Goal: Information Seeking & Learning: Learn about a topic

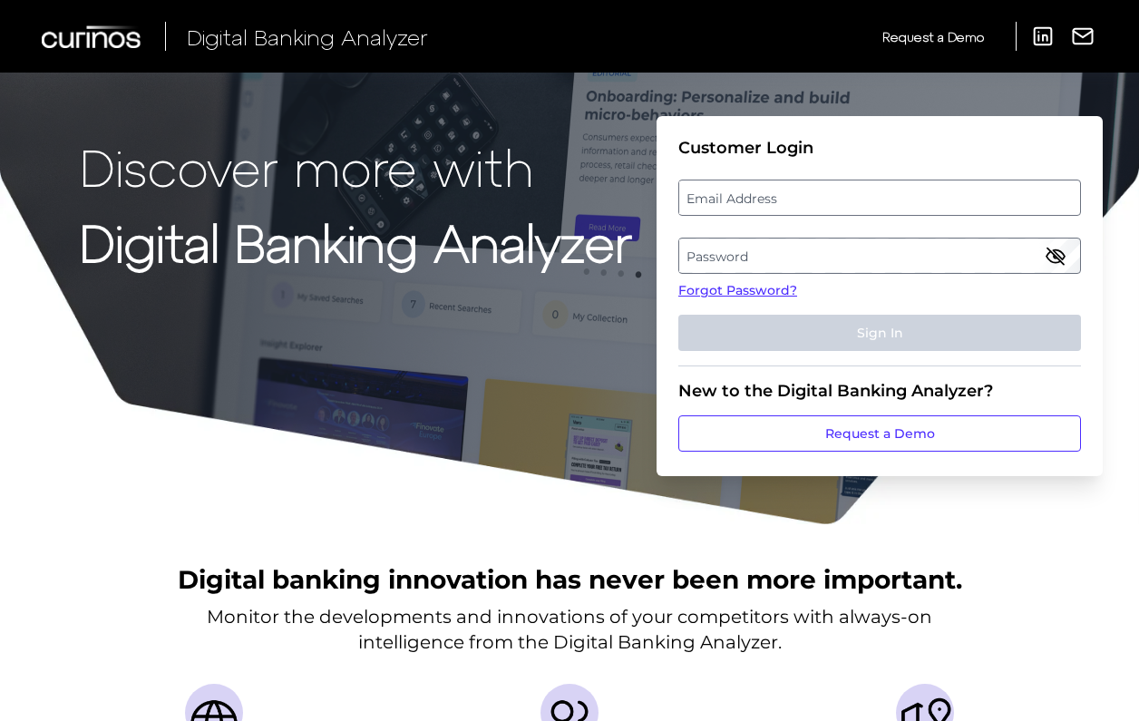
click at [780, 252] on label "Password" at bounding box center [879, 255] width 400 height 33
click at [787, 194] on label "Email Address" at bounding box center [879, 197] width 400 height 33
click at [787, 194] on input "email" at bounding box center [879, 198] width 403 height 36
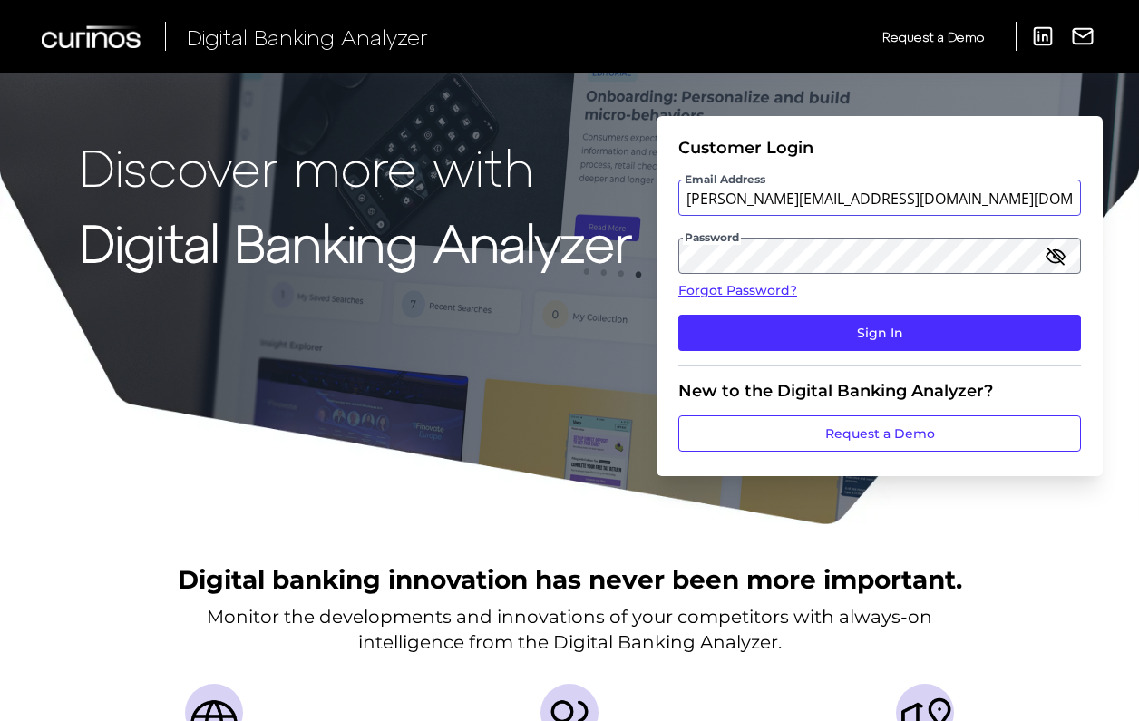
click at [880, 333] on button "Sign In" at bounding box center [879, 333] width 403 height 36
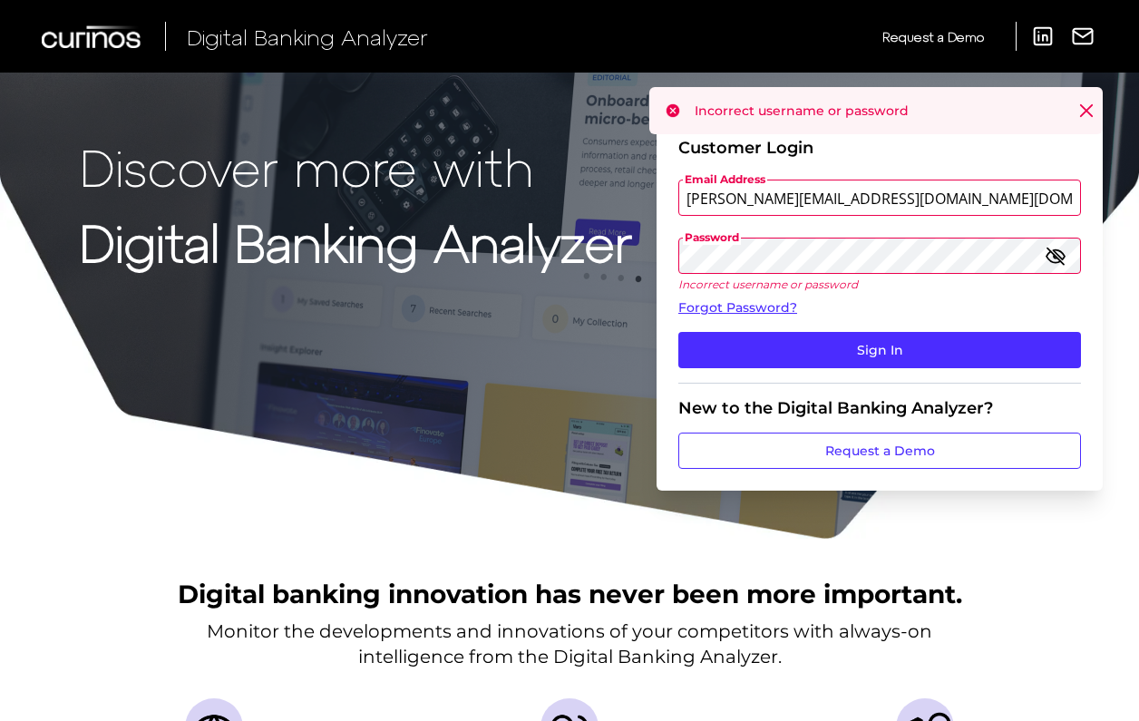
click at [765, 195] on input "[PERSON_NAME][EMAIL_ADDRESS][DOMAIN_NAME][DOMAIN_NAME]" at bounding box center [879, 198] width 403 height 36
click at [880, 350] on button "Sign In" at bounding box center [879, 350] width 403 height 36
type input "[DOMAIN_NAME][EMAIL_ADDRESS][DOMAIN_NAME]"
click at [880, 350] on button "Sign In" at bounding box center [879, 350] width 403 height 36
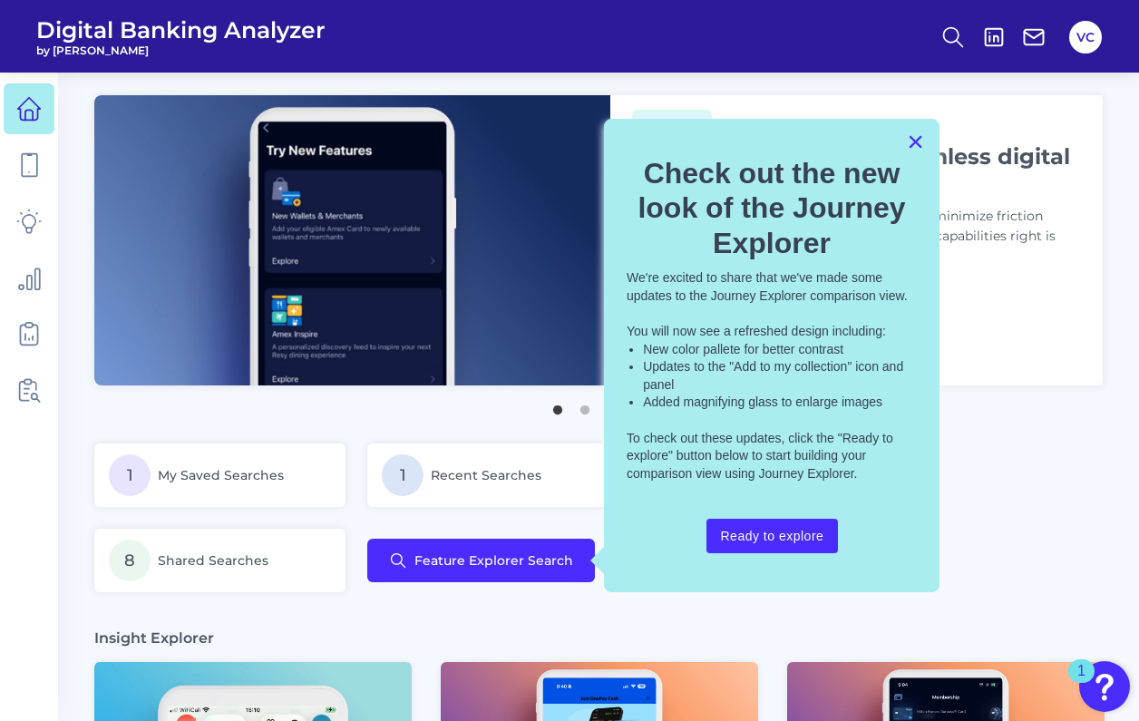
click at [917, 146] on button "×" at bounding box center [915, 141] width 17 height 29
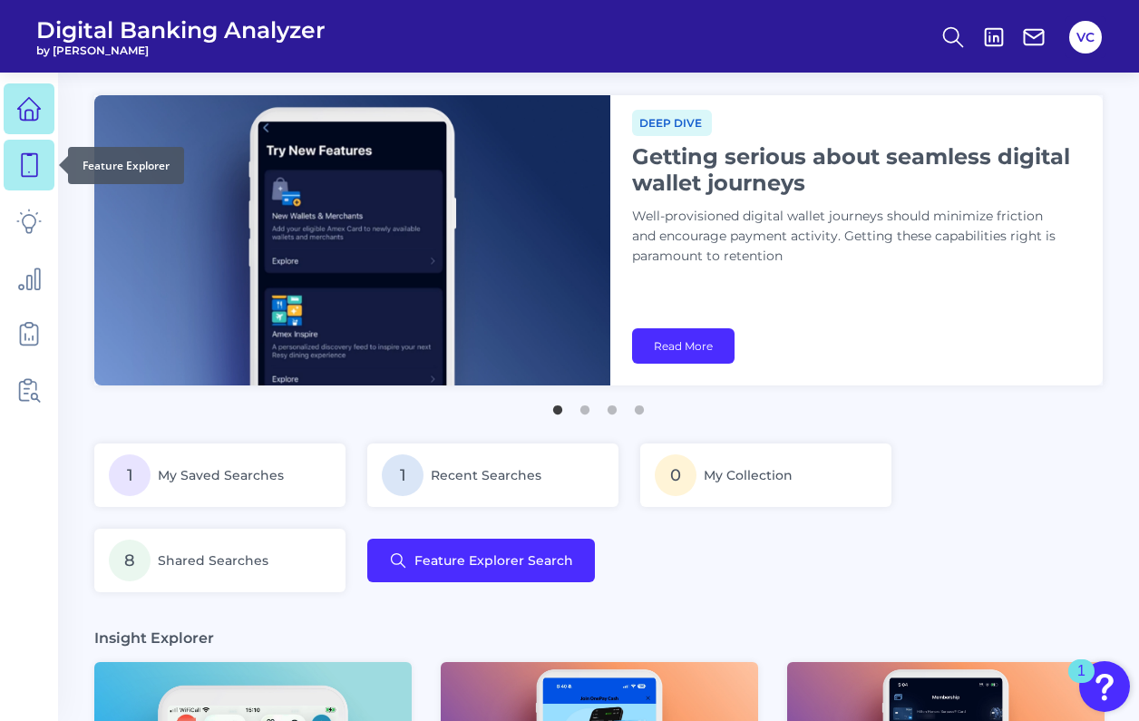
click at [24, 160] on icon at bounding box center [28, 164] width 25 height 25
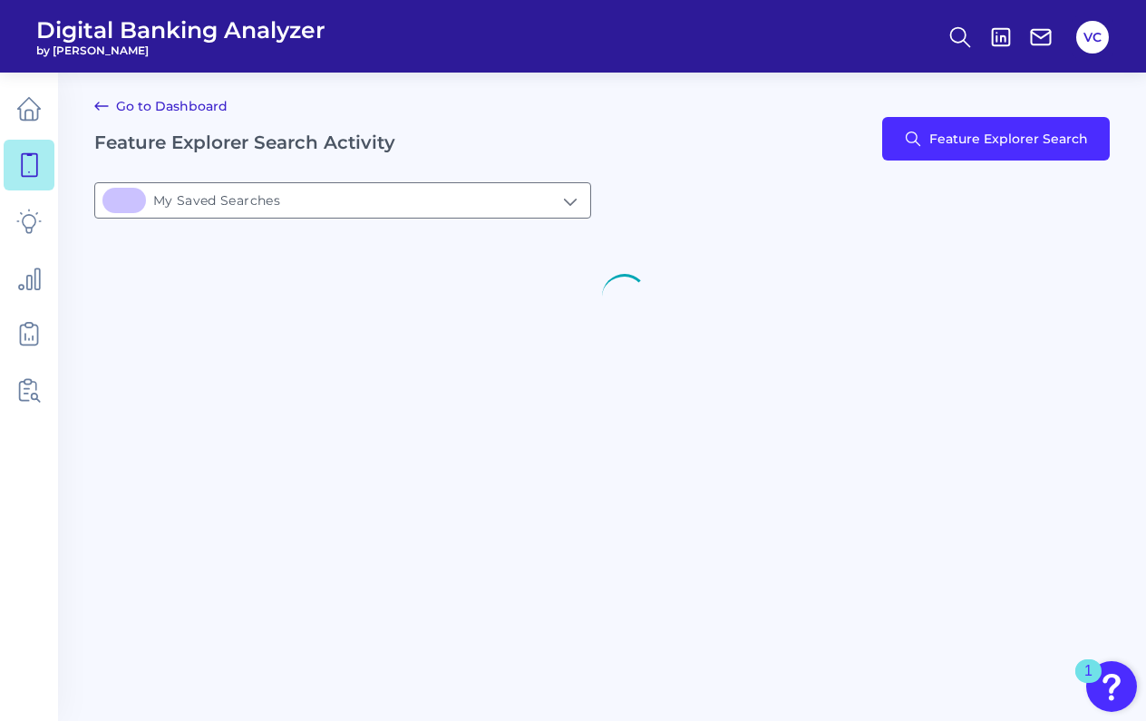
type input "1My Saved Searches"
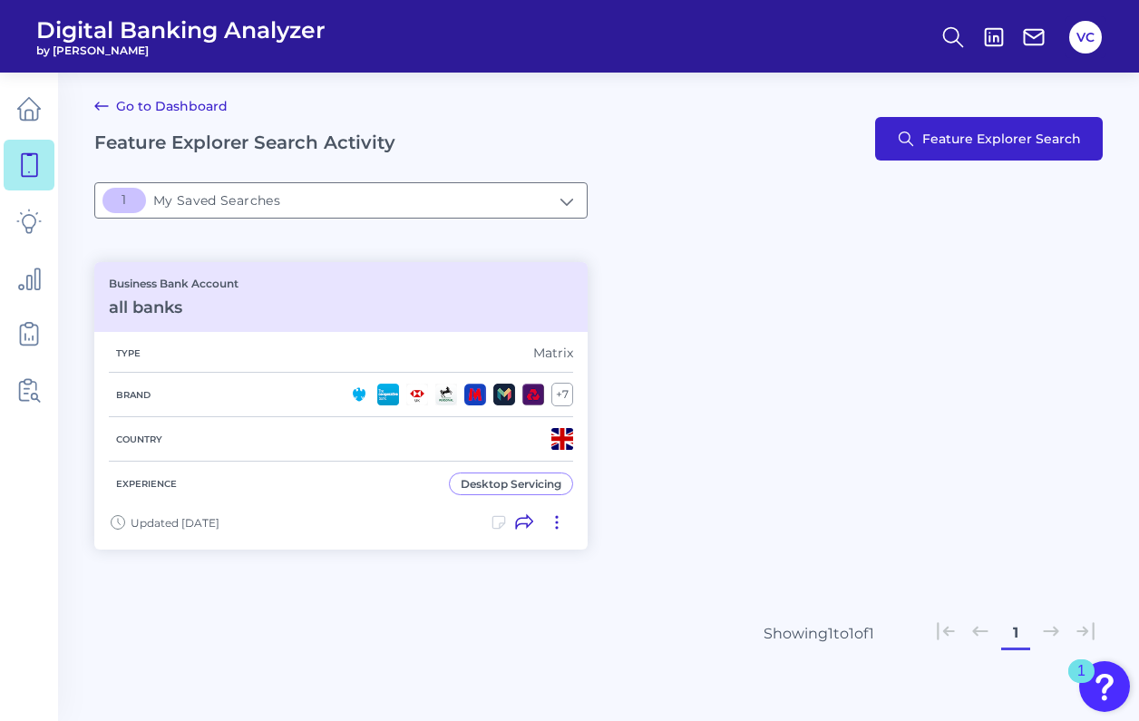
click at [939, 141] on span "Feature Explorer Search" at bounding box center [1001, 138] width 159 height 15
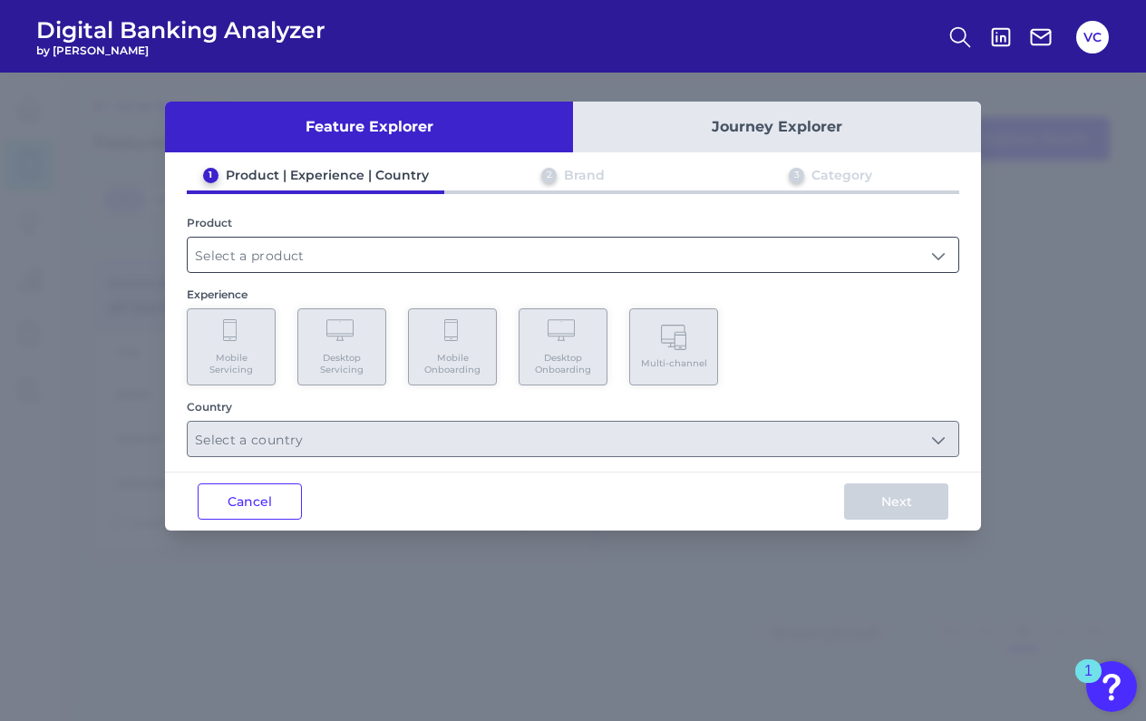
click at [432, 243] on input "text" at bounding box center [573, 255] width 771 height 34
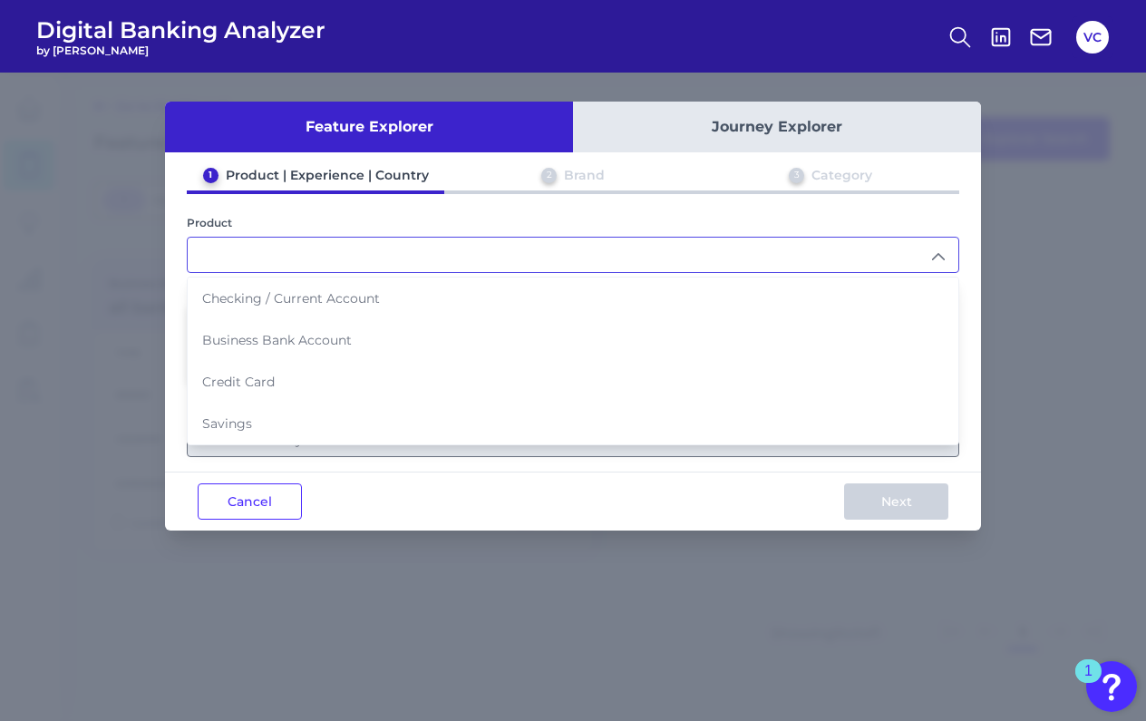
click at [432, 243] on input "text" at bounding box center [573, 255] width 771 height 34
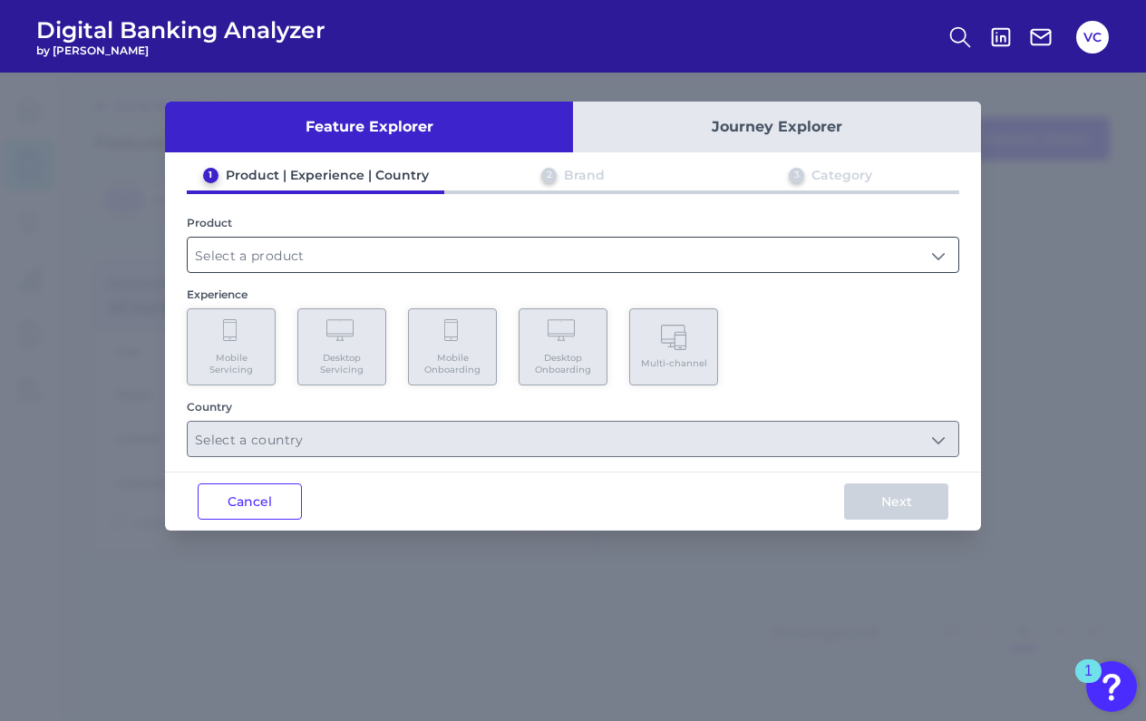
click at [365, 253] on input "text" at bounding box center [573, 255] width 771 height 34
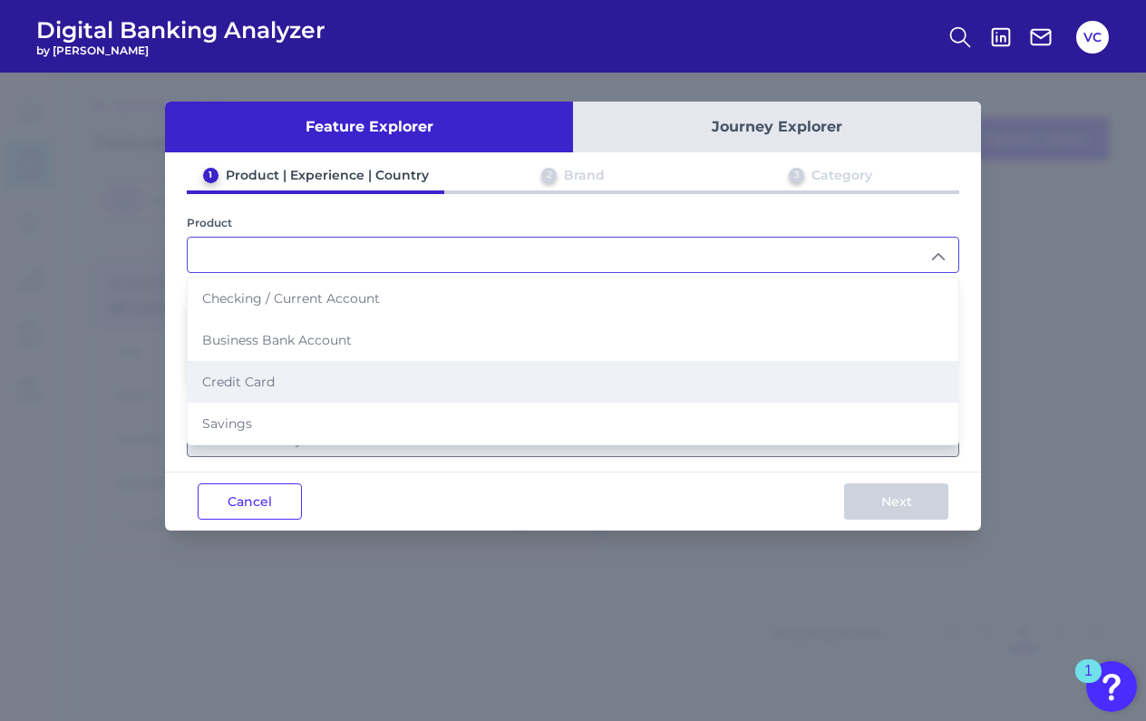
click at [322, 378] on li "Credit Card" at bounding box center [573, 382] width 771 height 42
type input "Credit Card"
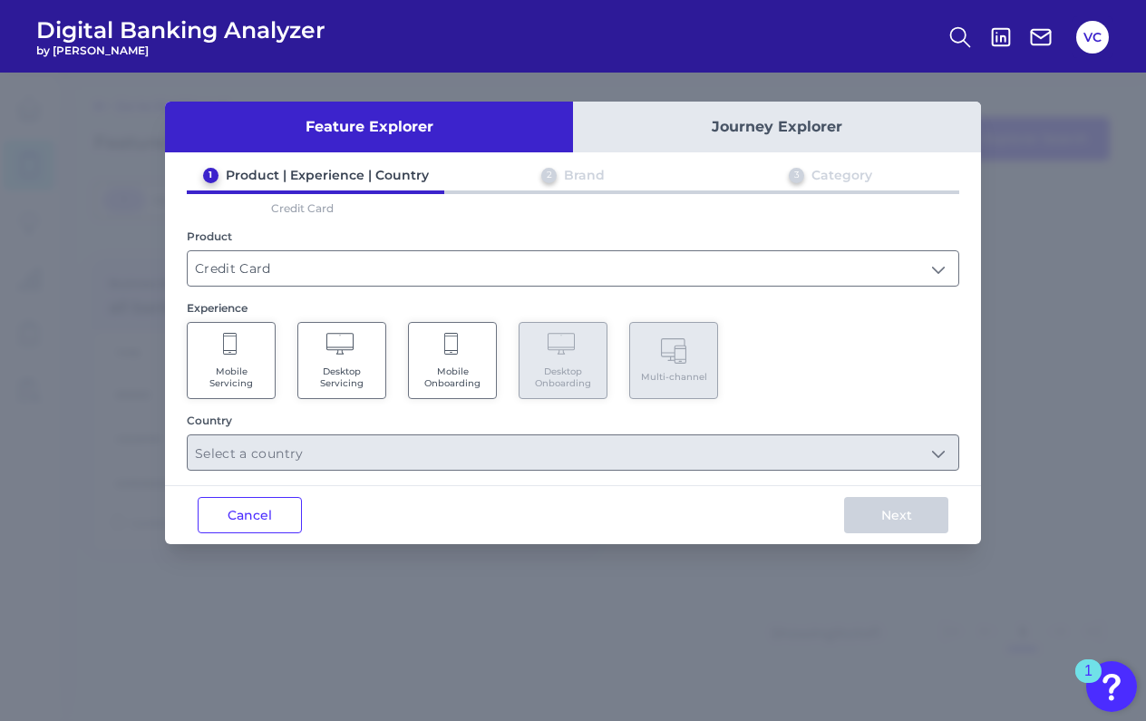
click at [344, 351] on icon at bounding box center [342, 345] width 32 height 25
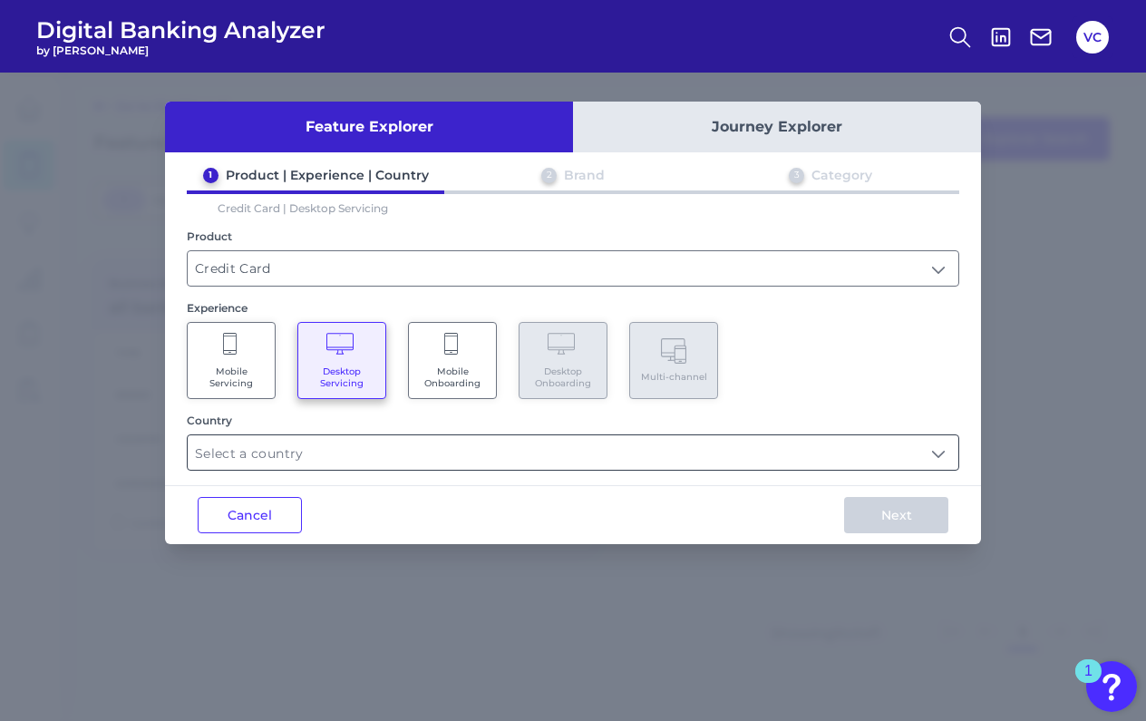
click at [344, 442] on input "text" at bounding box center [573, 452] width 771 height 34
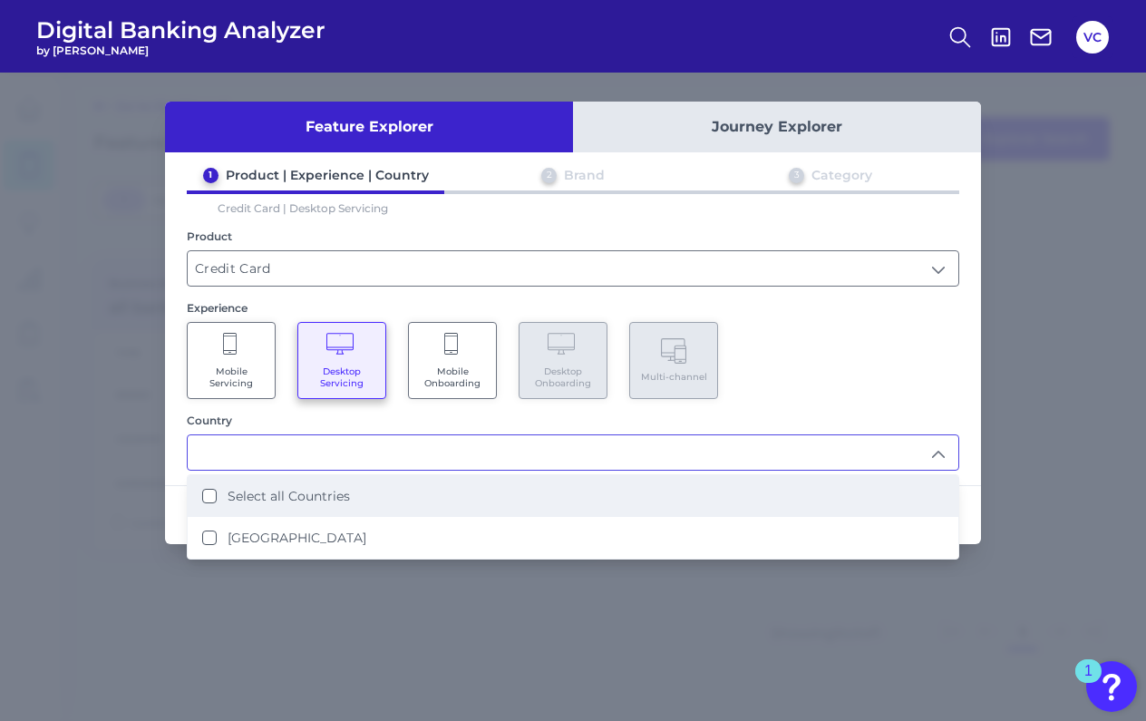
click at [336, 504] on li "Select all Countries" at bounding box center [573, 496] width 771 height 42
type input "Select all Countries"
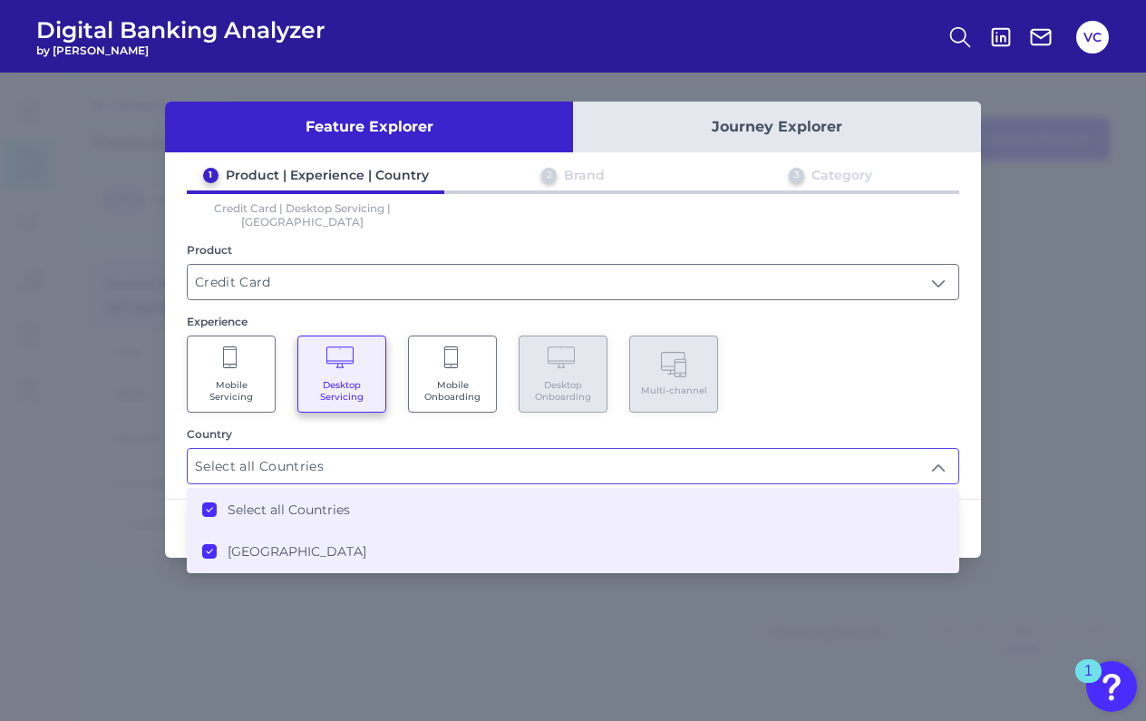
click at [961, 394] on div "1 Product | Experience | Country 2 Brand 3 Category Credit Card | Desktop Servi…" at bounding box center [573, 325] width 816 height 317
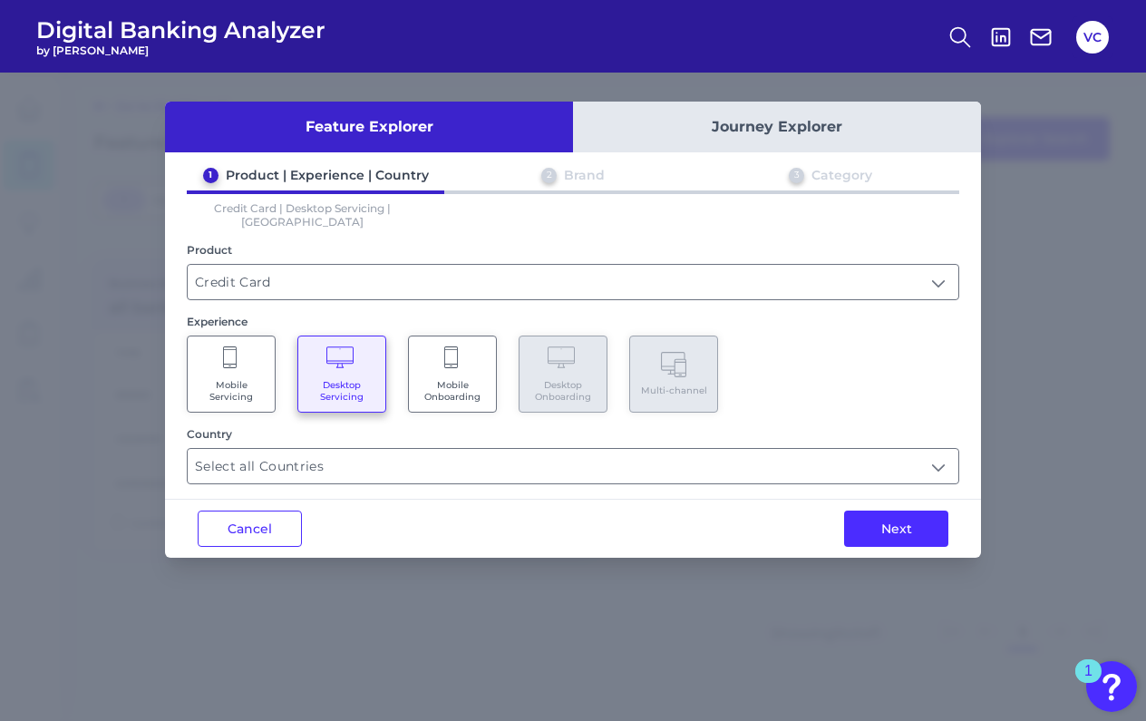
click at [897, 538] on div "Next" at bounding box center [897, 529] width 170 height 58
click at [901, 524] on button "Next" at bounding box center [896, 528] width 104 height 36
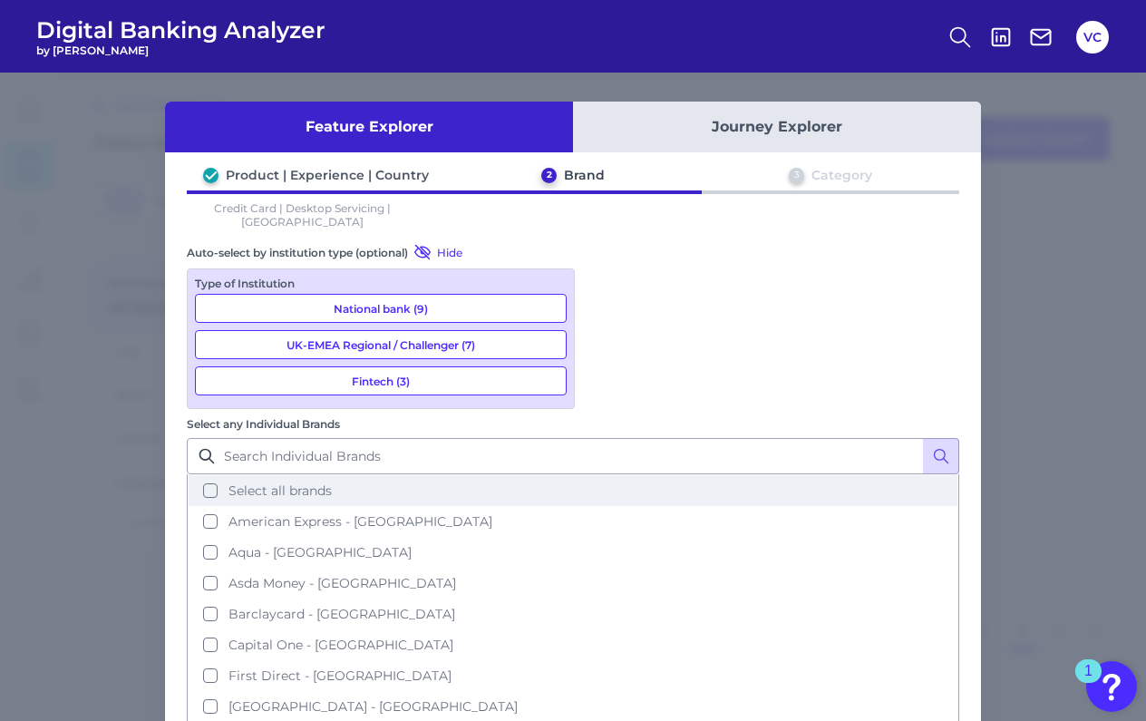
click at [605, 475] on button "Select all brands" at bounding box center [573, 490] width 769 height 31
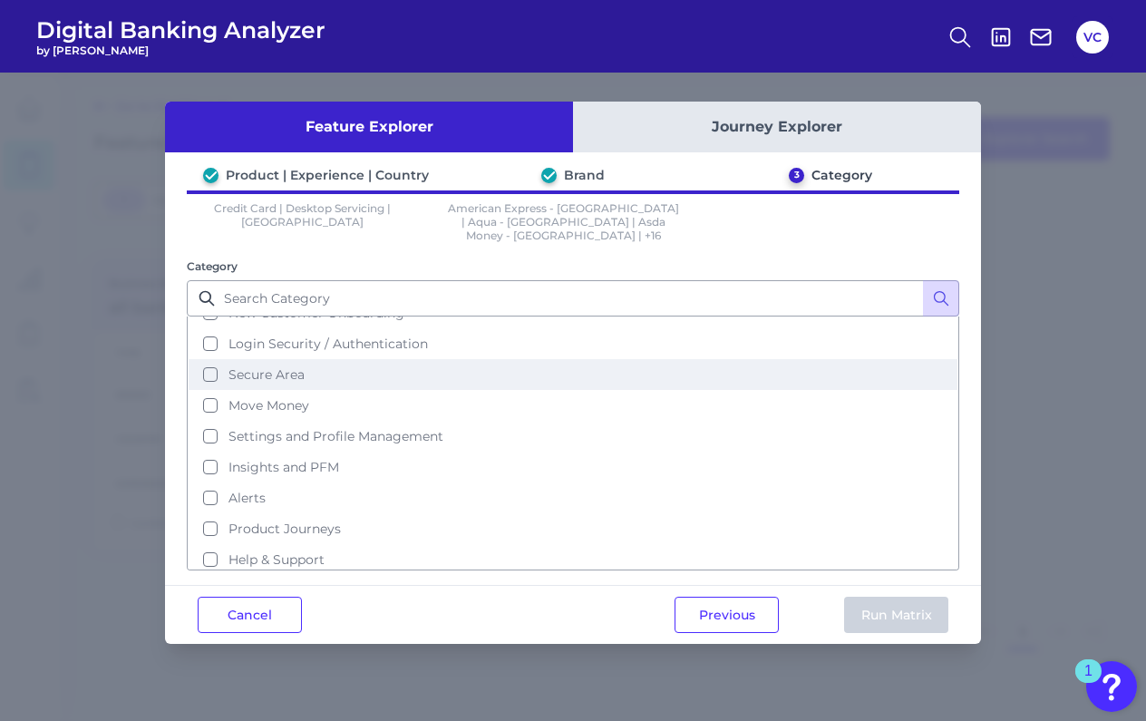
scroll to position [83, 0]
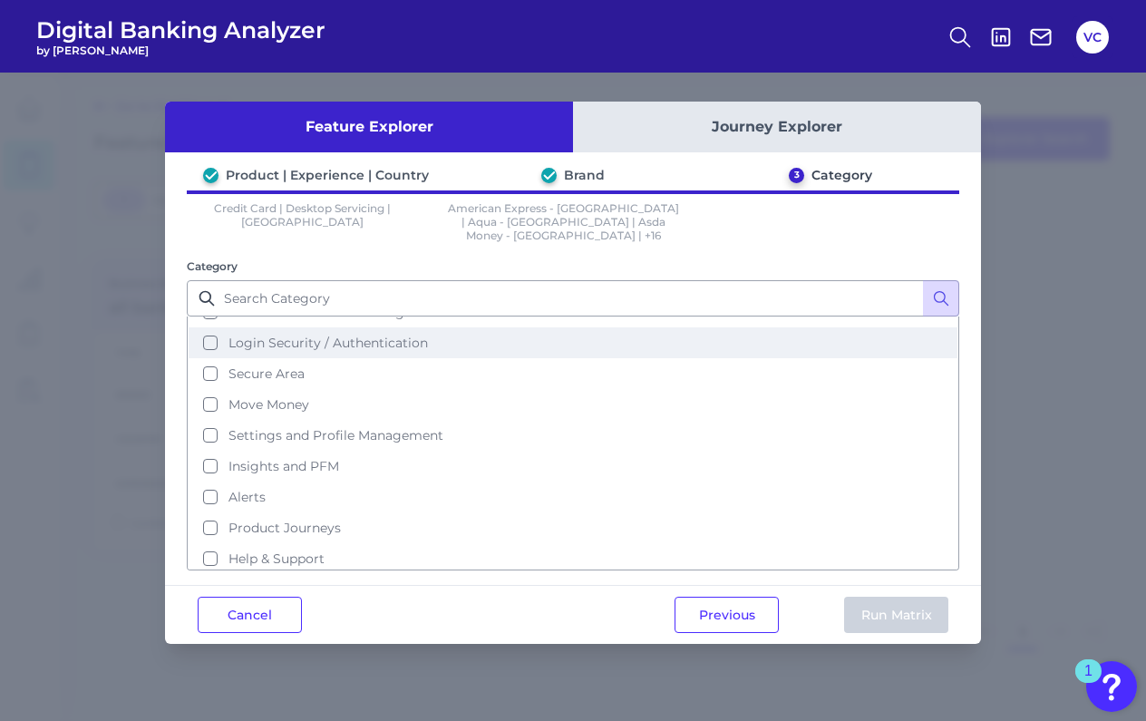
click at [211, 334] on button "Login Security / Authentication" at bounding box center [573, 342] width 769 height 31
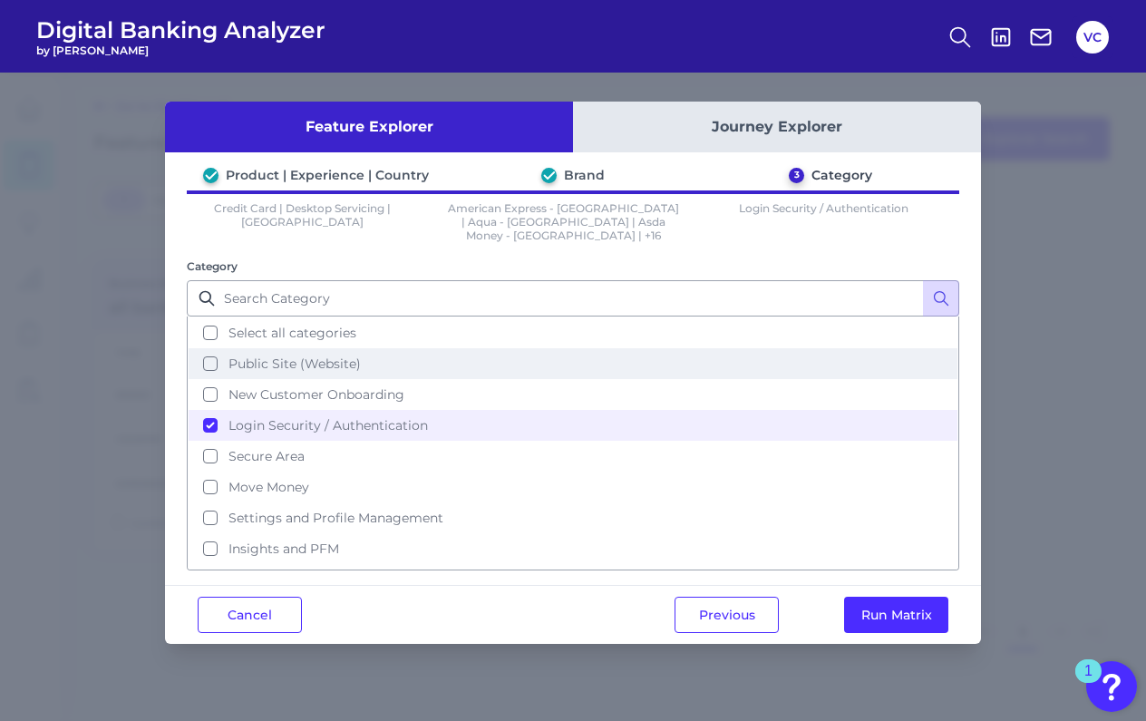
scroll to position [0, 0]
click at [199, 350] on button "Public Site (Website)" at bounding box center [573, 363] width 769 height 31
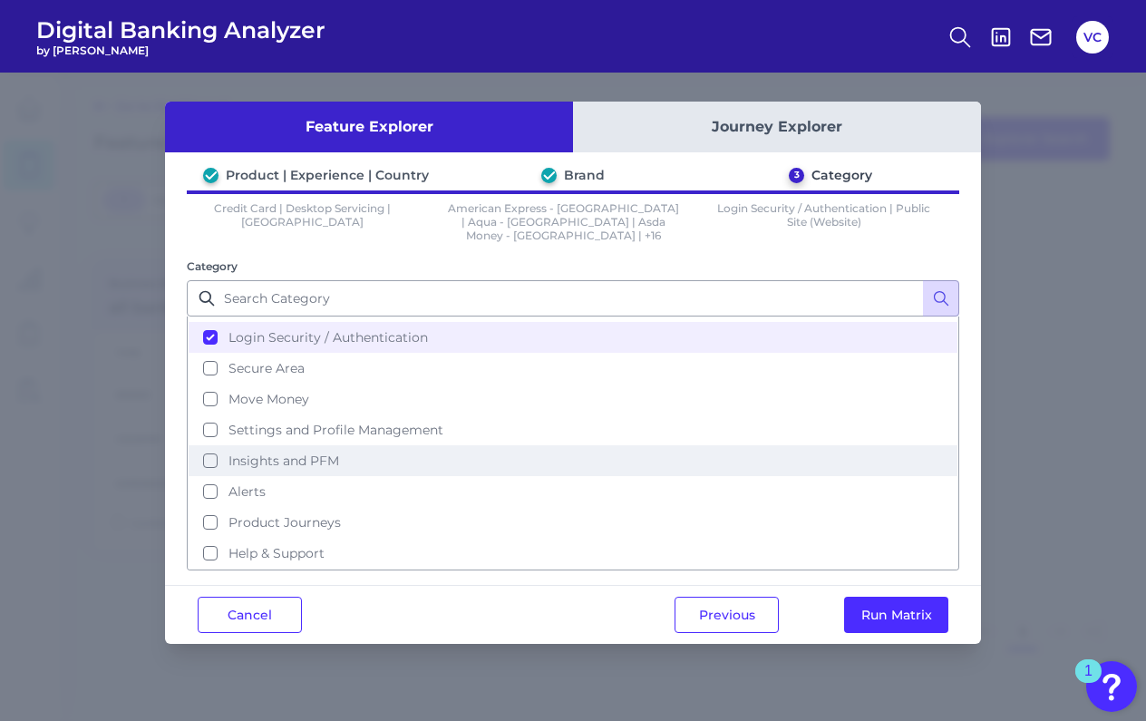
click at [212, 445] on button "Insights and PFM" at bounding box center [573, 460] width 769 height 31
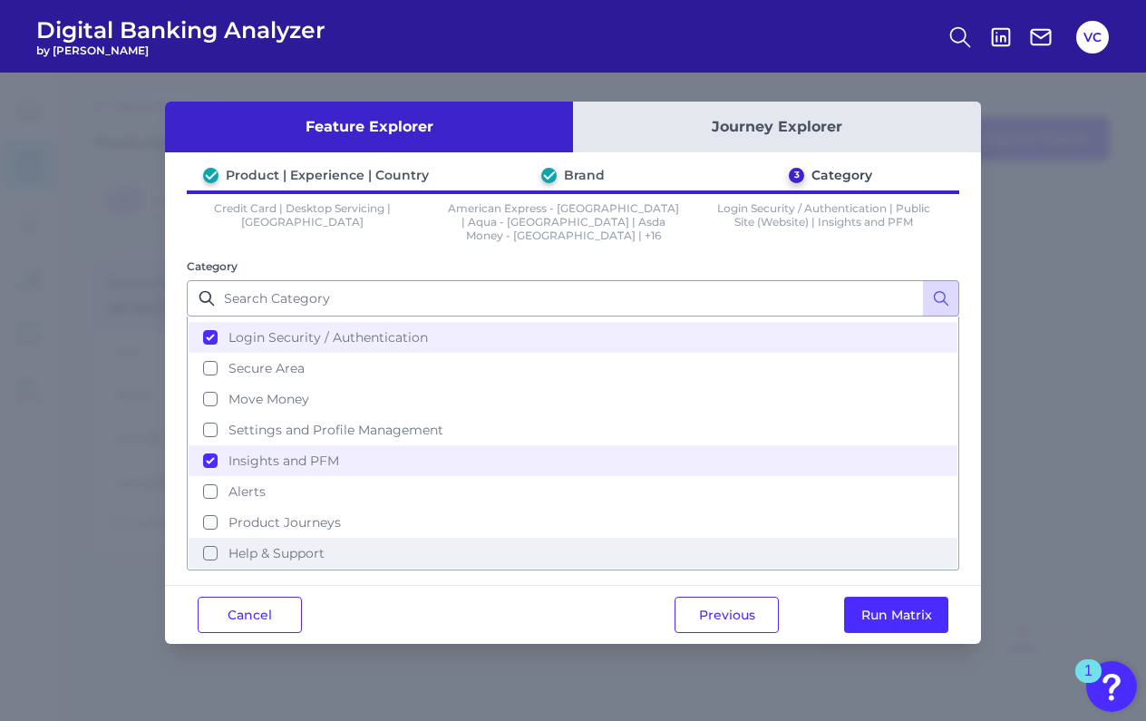
click at [209, 538] on button "Help & Support" at bounding box center [573, 553] width 769 height 31
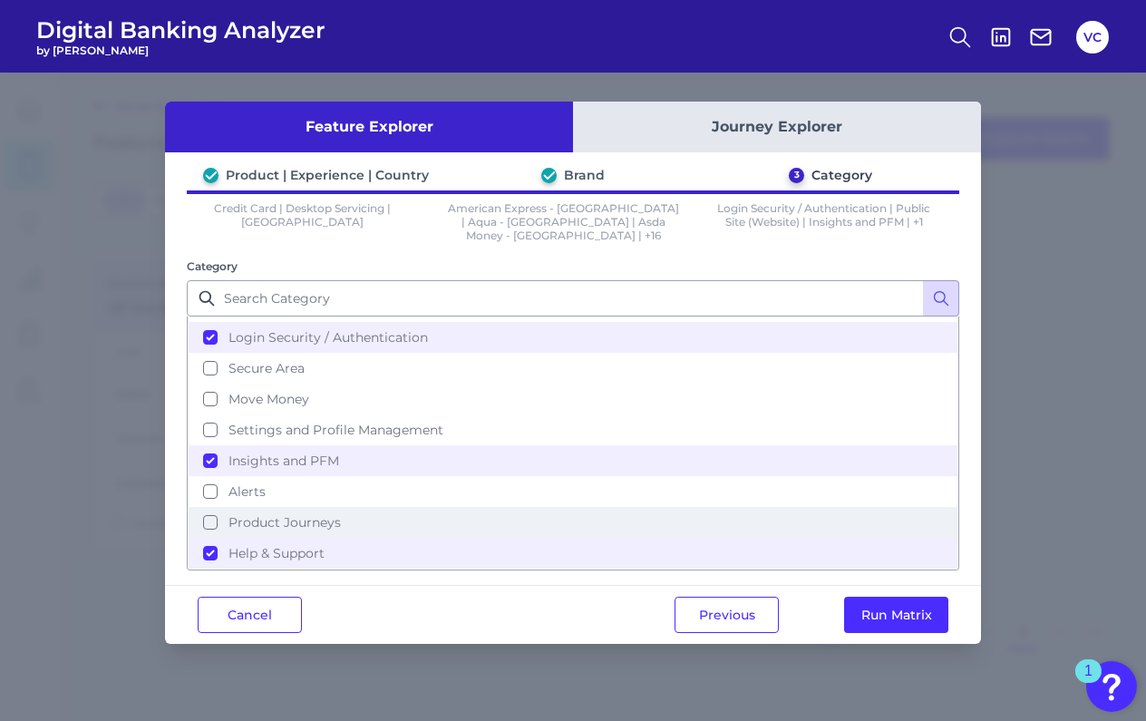
click at [209, 510] on button "Product Journeys" at bounding box center [573, 522] width 769 height 31
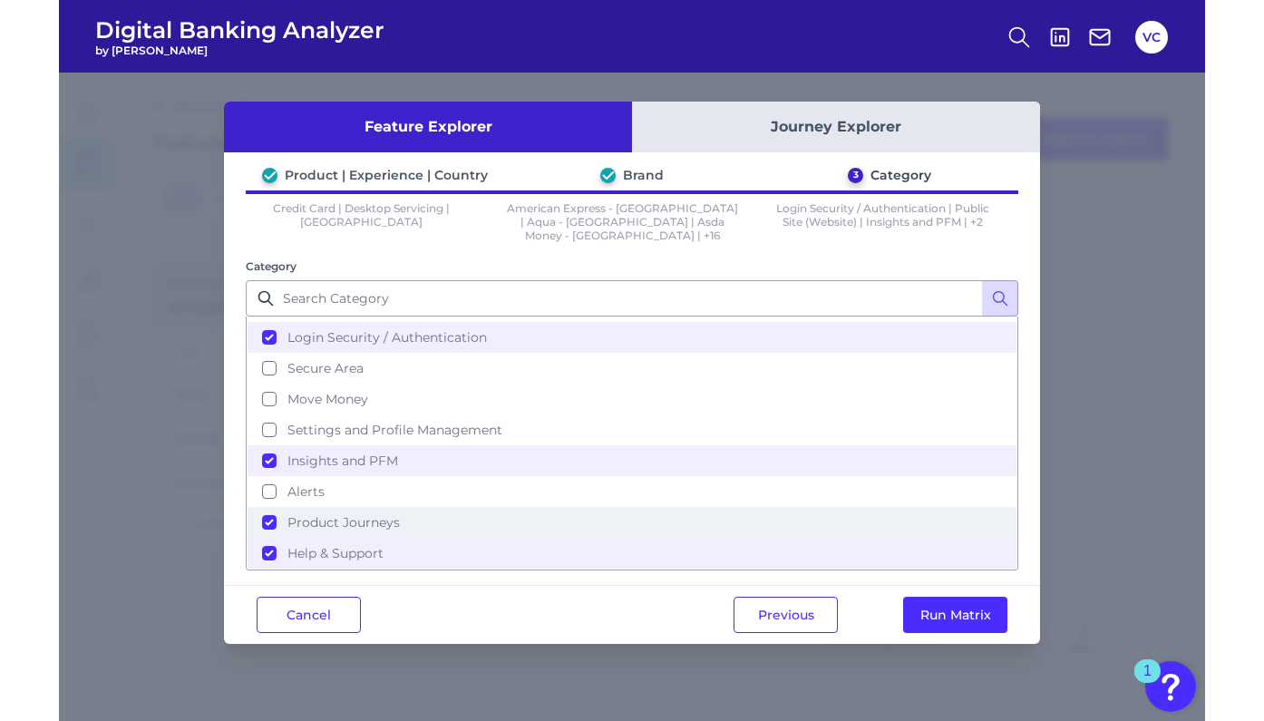
scroll to position [93, 0]
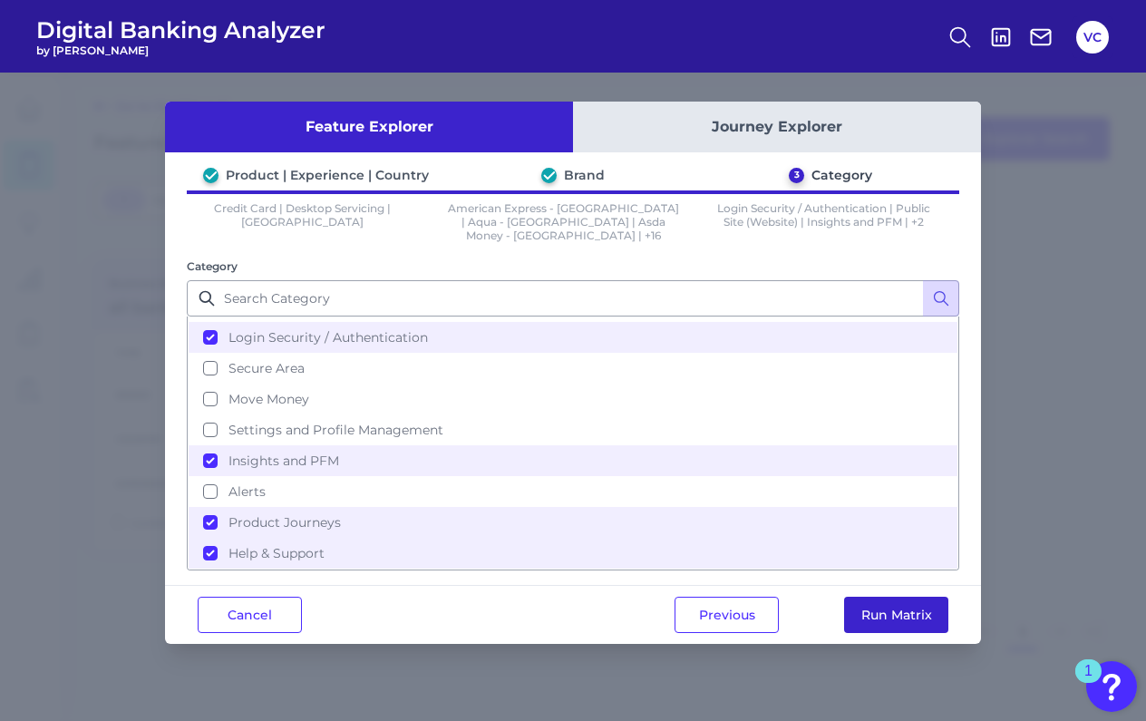
click at [893, 607] on button "Run Matrix" at bounding box center [896, 615] width 104 height 36
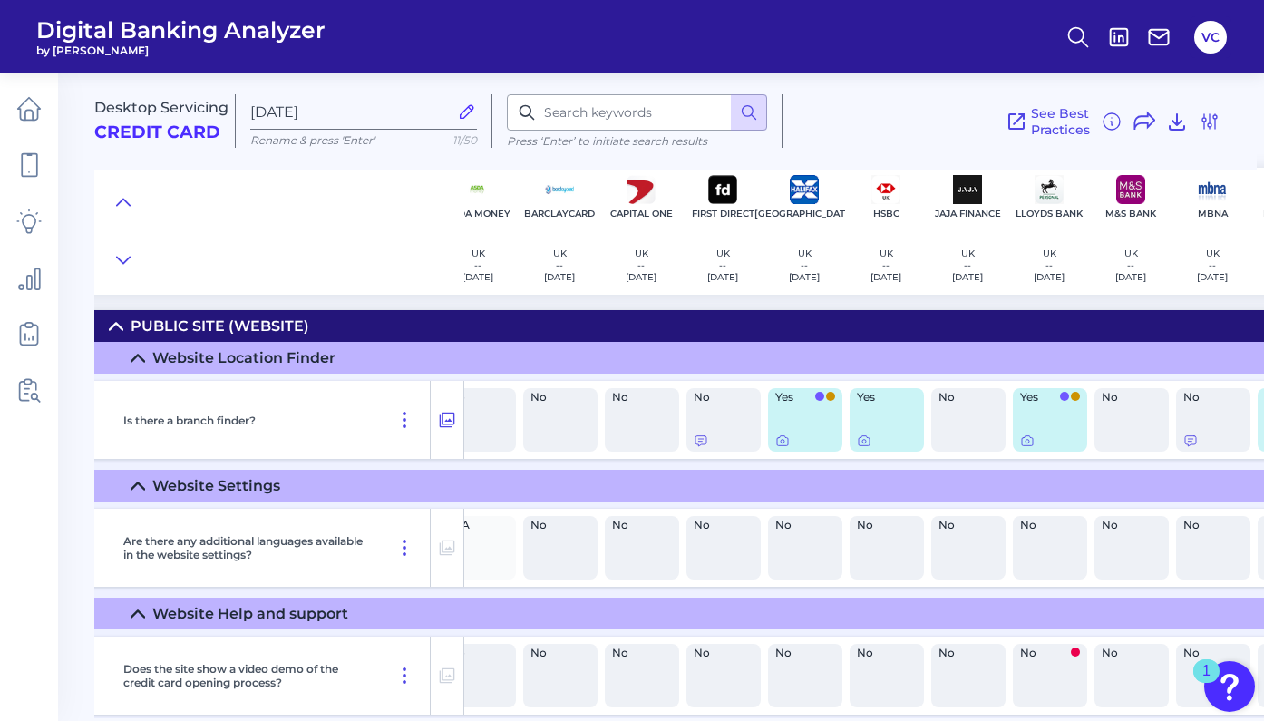
scroll to position [0, 202]
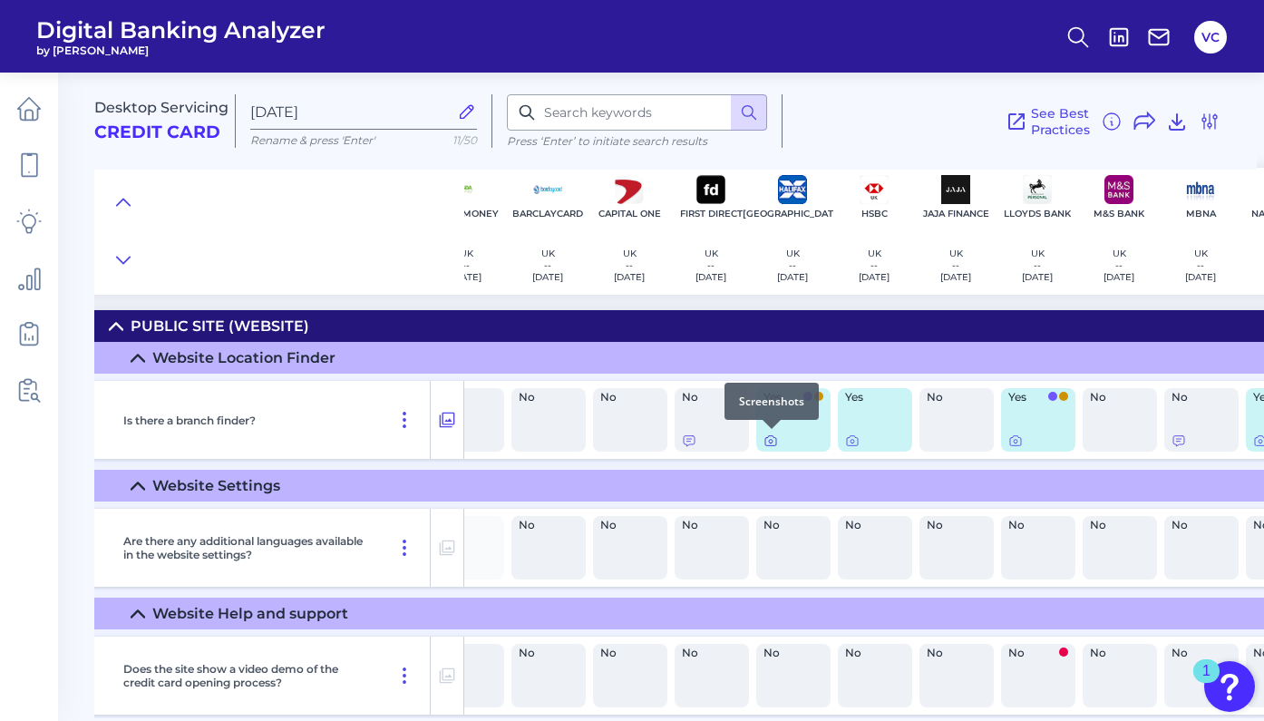
click at [772, 440] on icon at bounding box center [771, 442] width 4 height 4
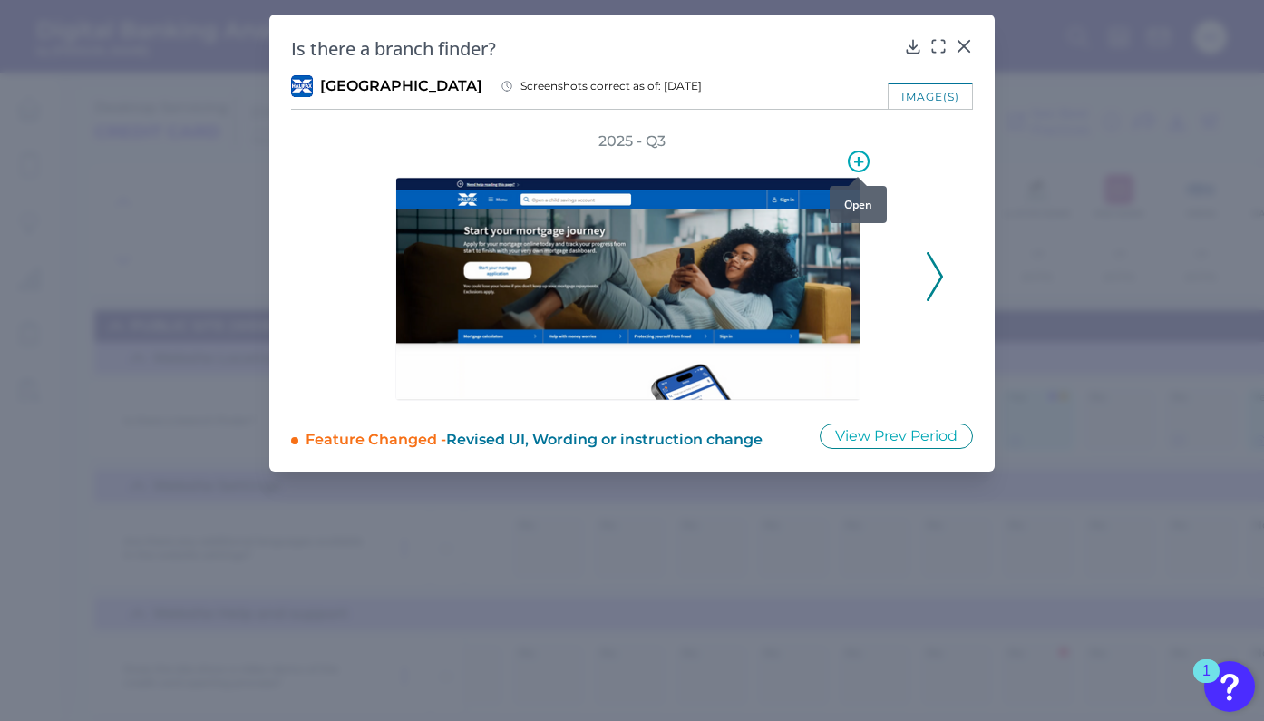
click at [860, 157] on icon at bounding box center [859, 162] width 22 height 22
click at [856, 161] on icon at bounding box center [858, 161] width 9 height 9
click at [901, 181] on div at bounding box center [632, 275] width 562 height 249
click at [763, 261] on img at bounding box center [627, 289] width 465 height 224
click at [938, 277] on icon at bounding box center [935, 276] width 16 height 49
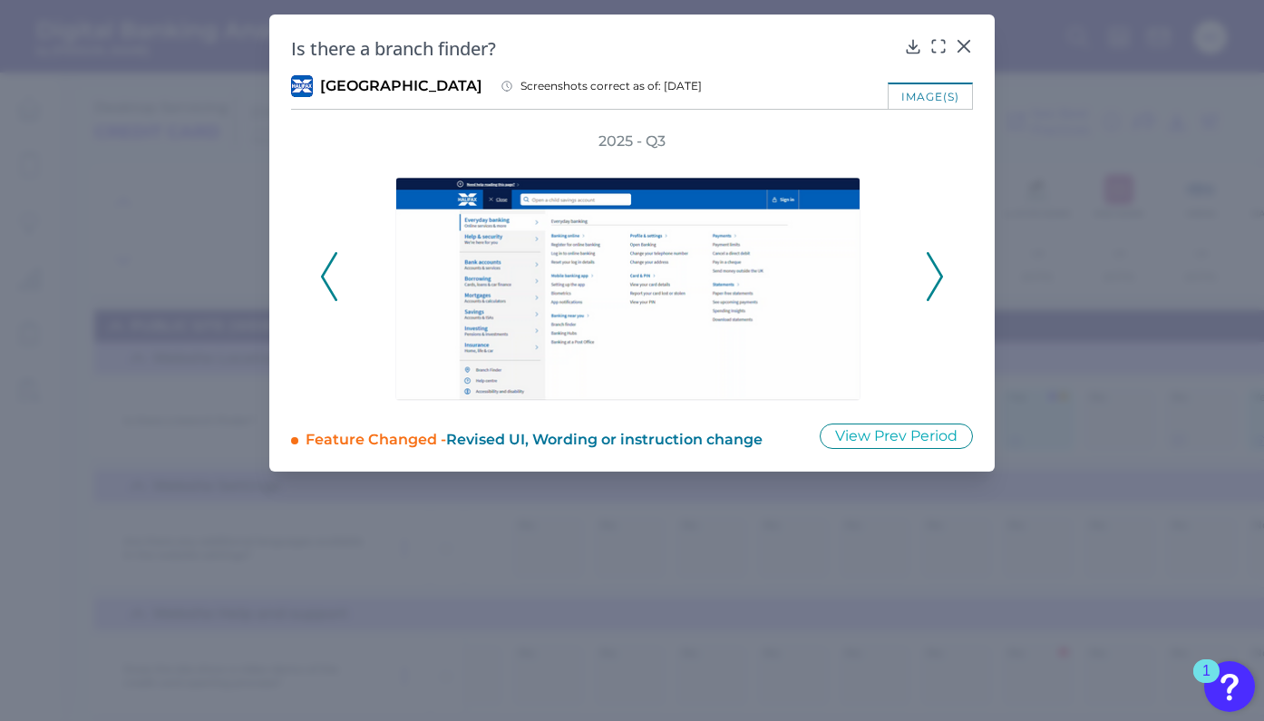
click at [938, 277] on icon at bounding box center [935, 276] width 16 height 49
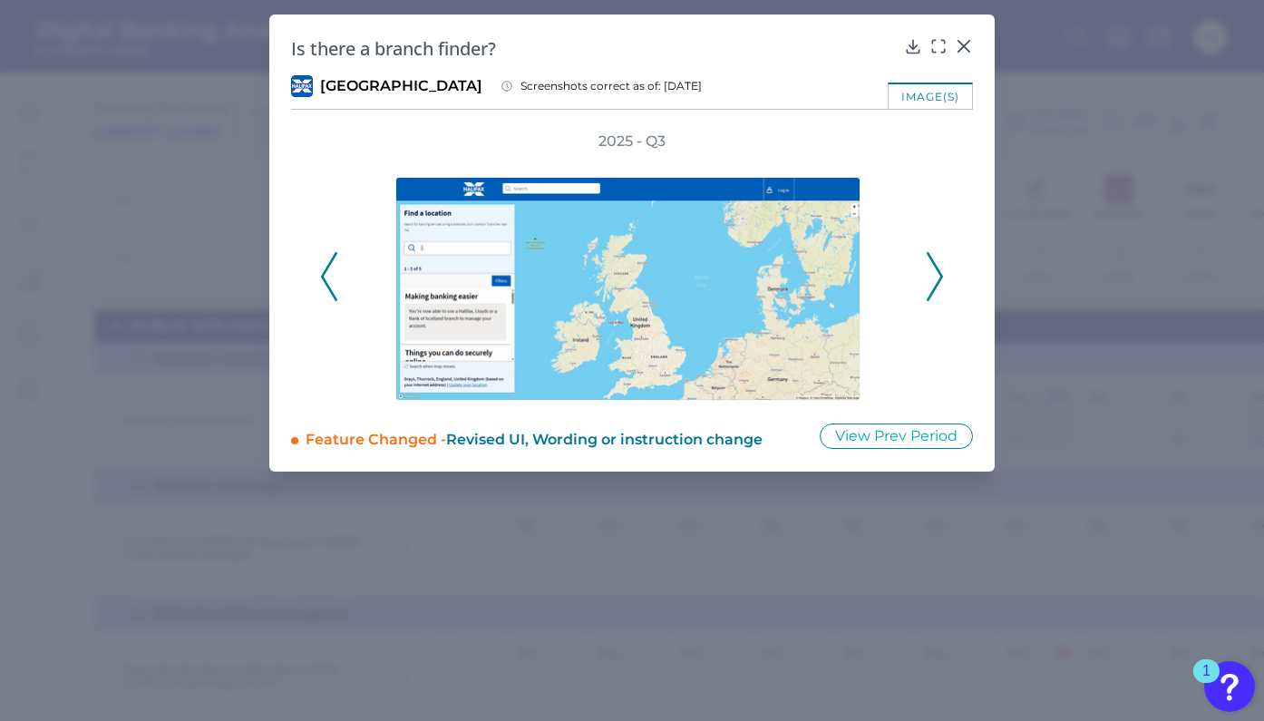
click at [938, 277] on icon at bounding box center [935, 276] width 16 height 49
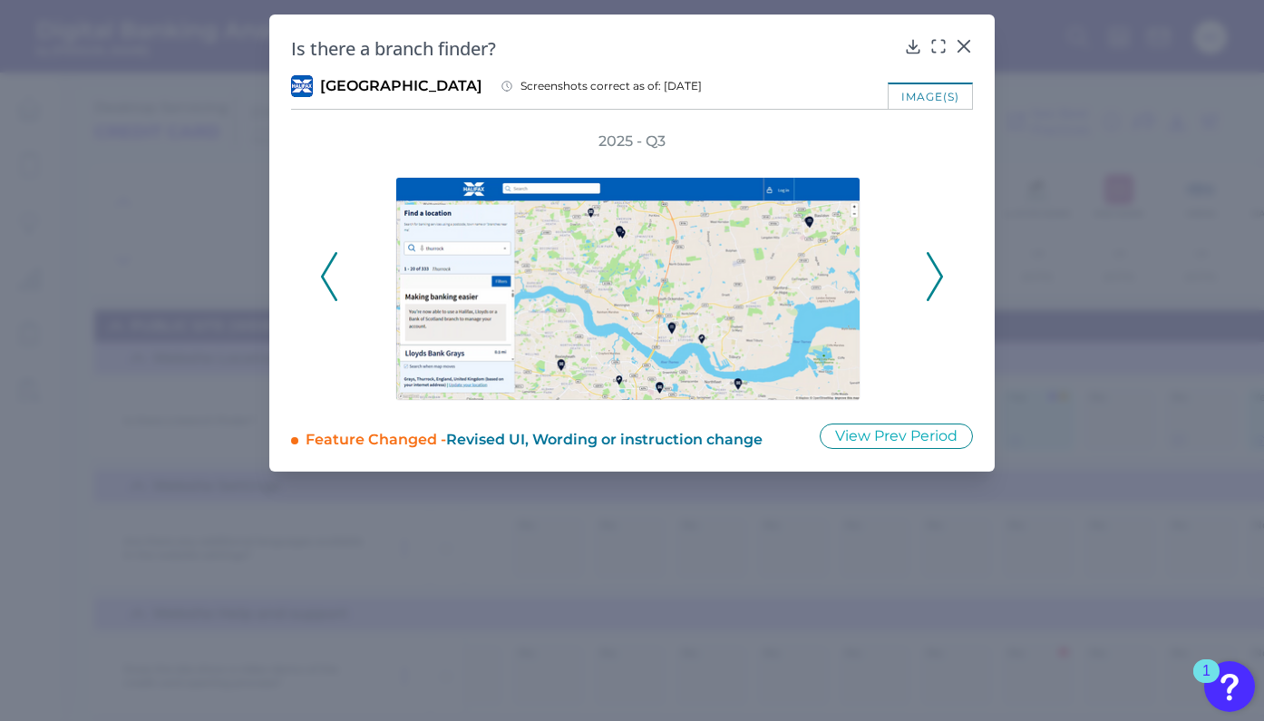
click at [938, 277] on icon at bounding box center [935, 276] width 16 height 49
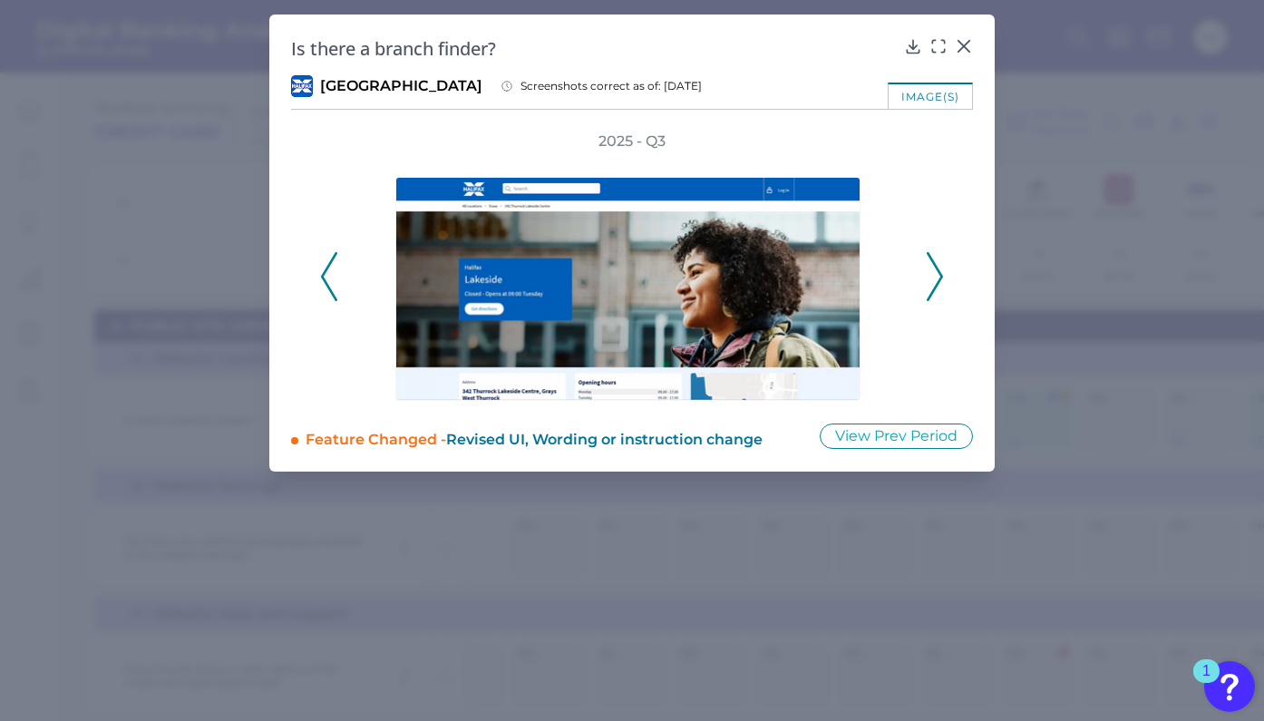
click at [938, 277] on icon at bounding box center [935, 276] width 16 height 49
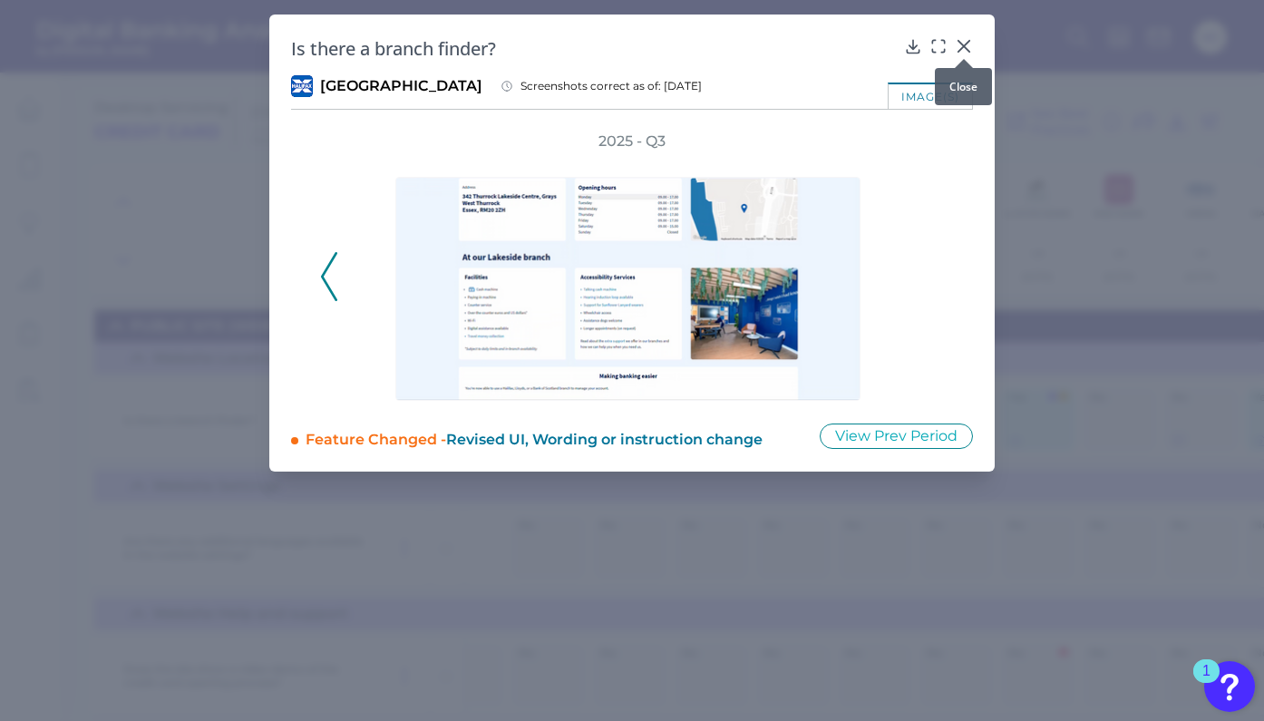
click at [973, 48] on div "Is there a branch finder? Halifax Screenshots correct as of: [DATE] image(s) 20…" at bounding box center [631, 243] width 725 height 457
click at [965, 43] on icon at bounding box center [964, 46] width 18 height 18
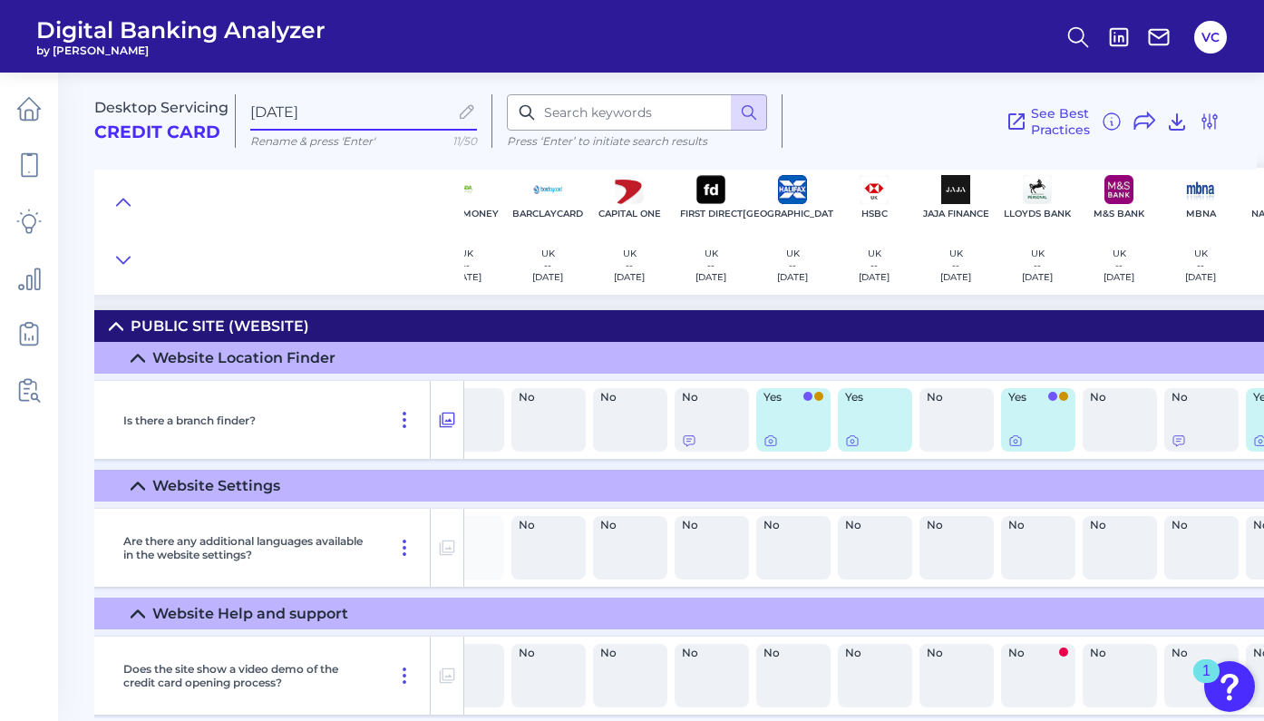
drag, startPoint x: 343, startPoint y: 112, endPoint x: 246, endPoint y: 115, distance: 97.1
click at [246, 115] on div "[DATE] Rename & press 'Enter' 11/50" at bounding box center [364, 120] width 257 height 53
type input "Credit Card & public comm."
click at [848, 442] on icon at bounding box center [852, 440] width 15 height 15
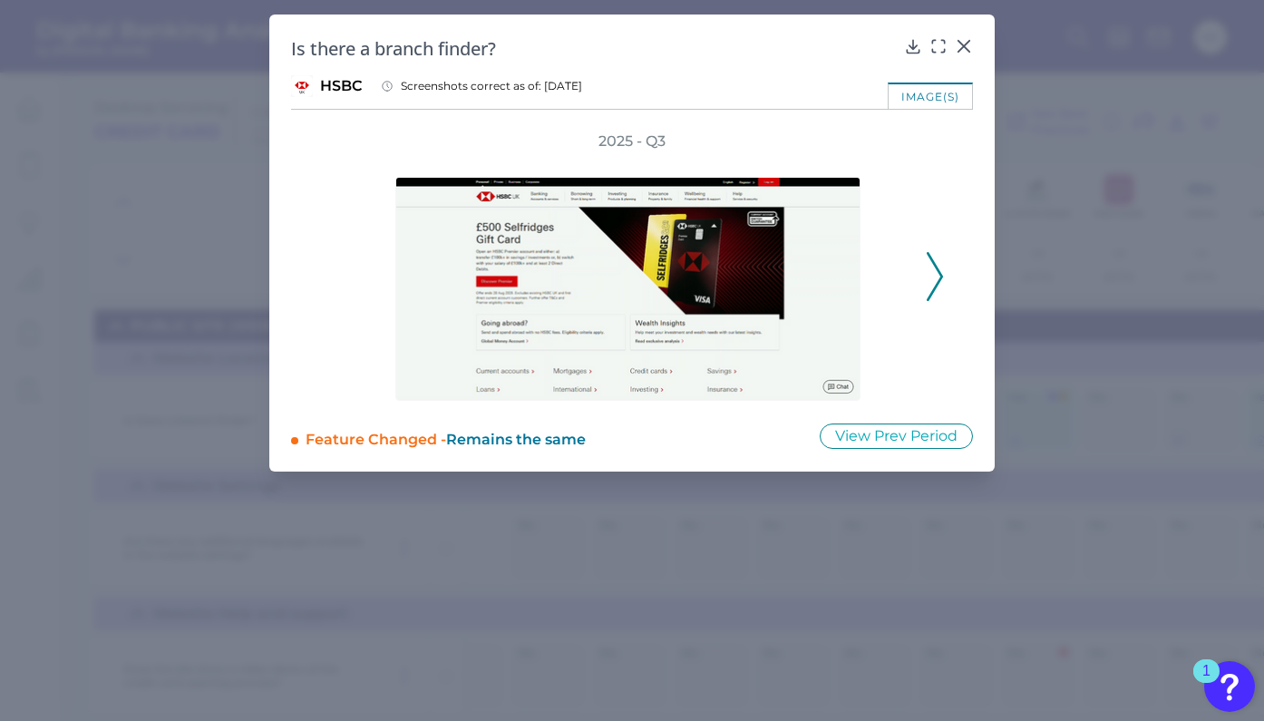
click at [938, 273] on icon at bounding box center [935, 276] width 16 height 49
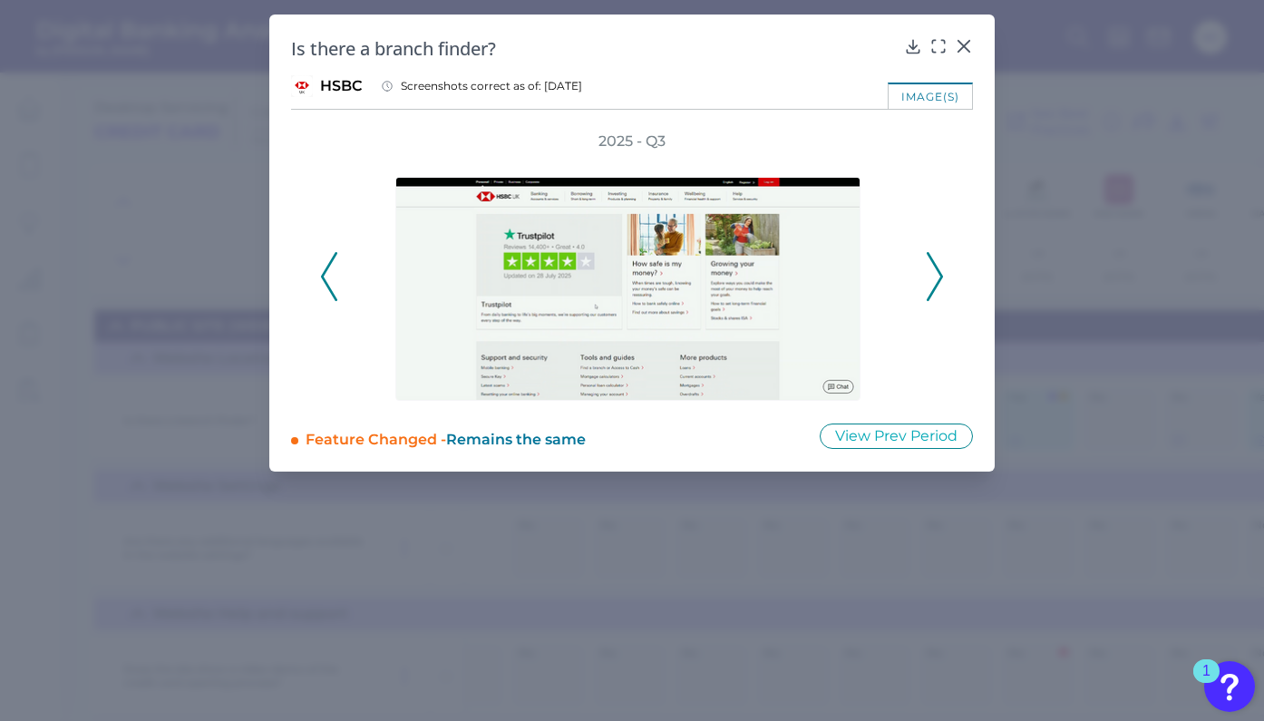
click at [938, 268] on polyline at bounding box center [935, 276] width 14 height 46
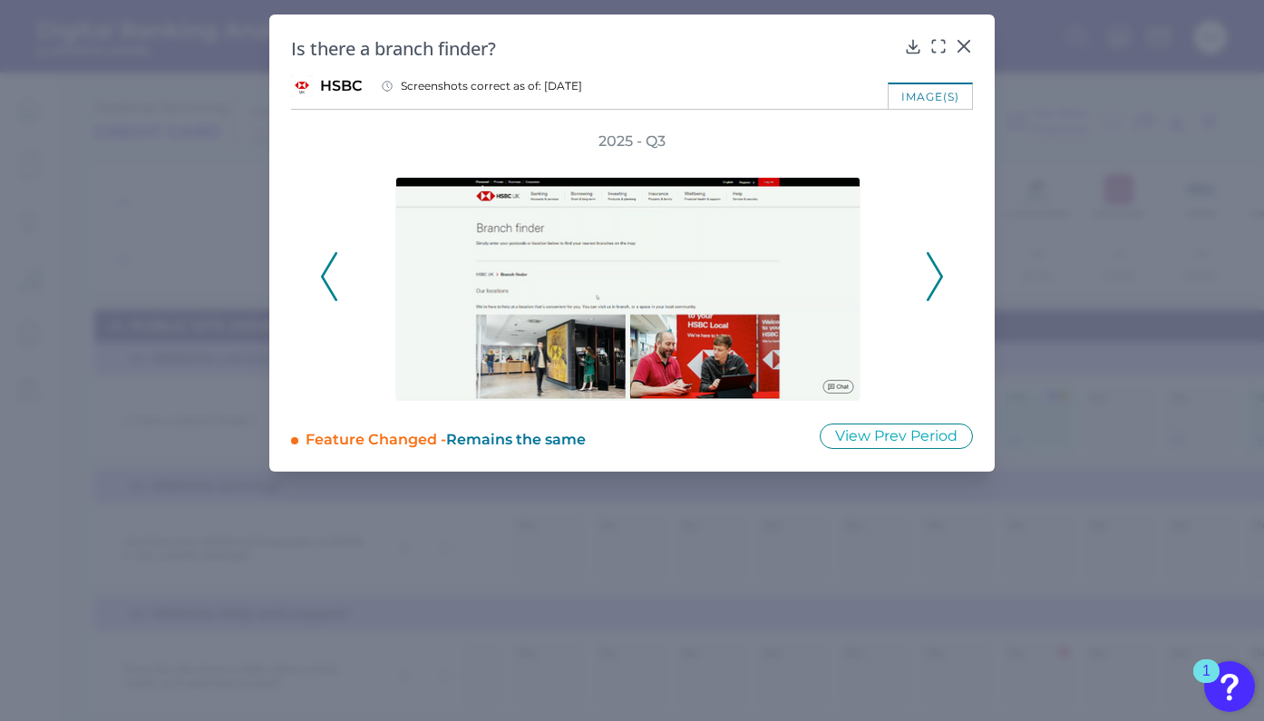
click at [938, 268] on polyline at bounding box center [935, 276] width 14 height 46
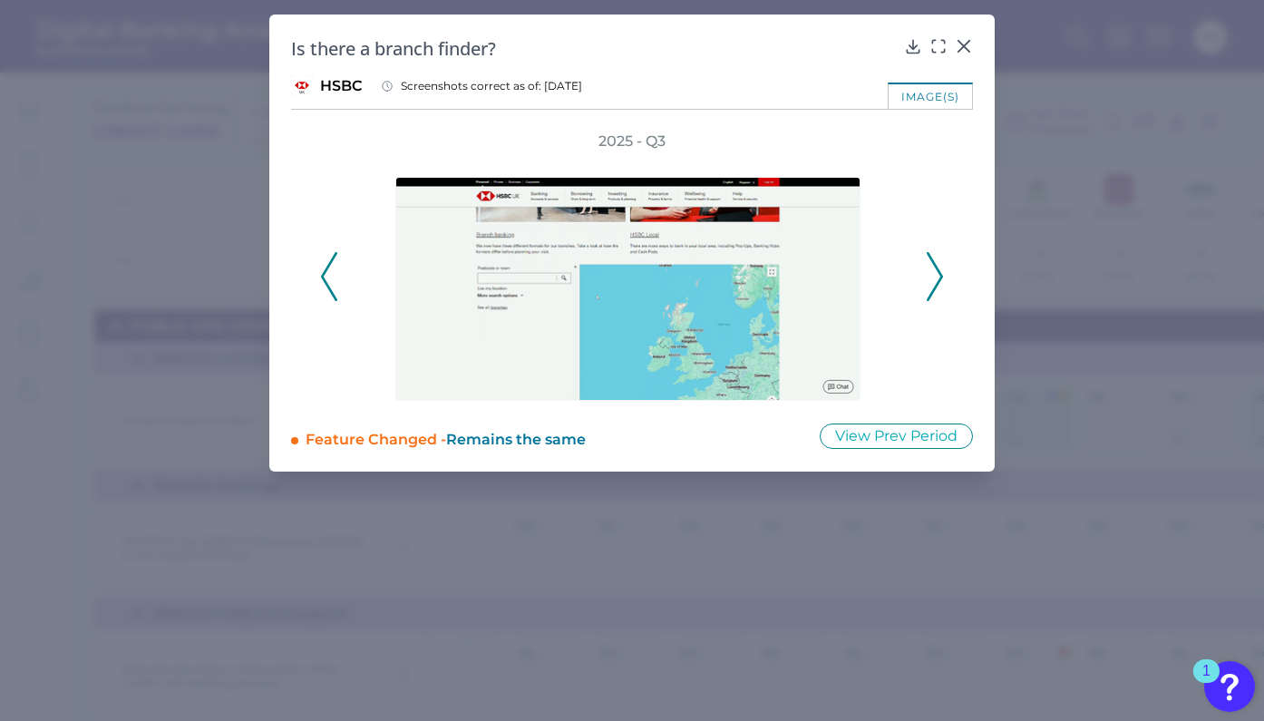
click at [938, 268] on polyline at bounding box center [935, 276] width 14 height 46
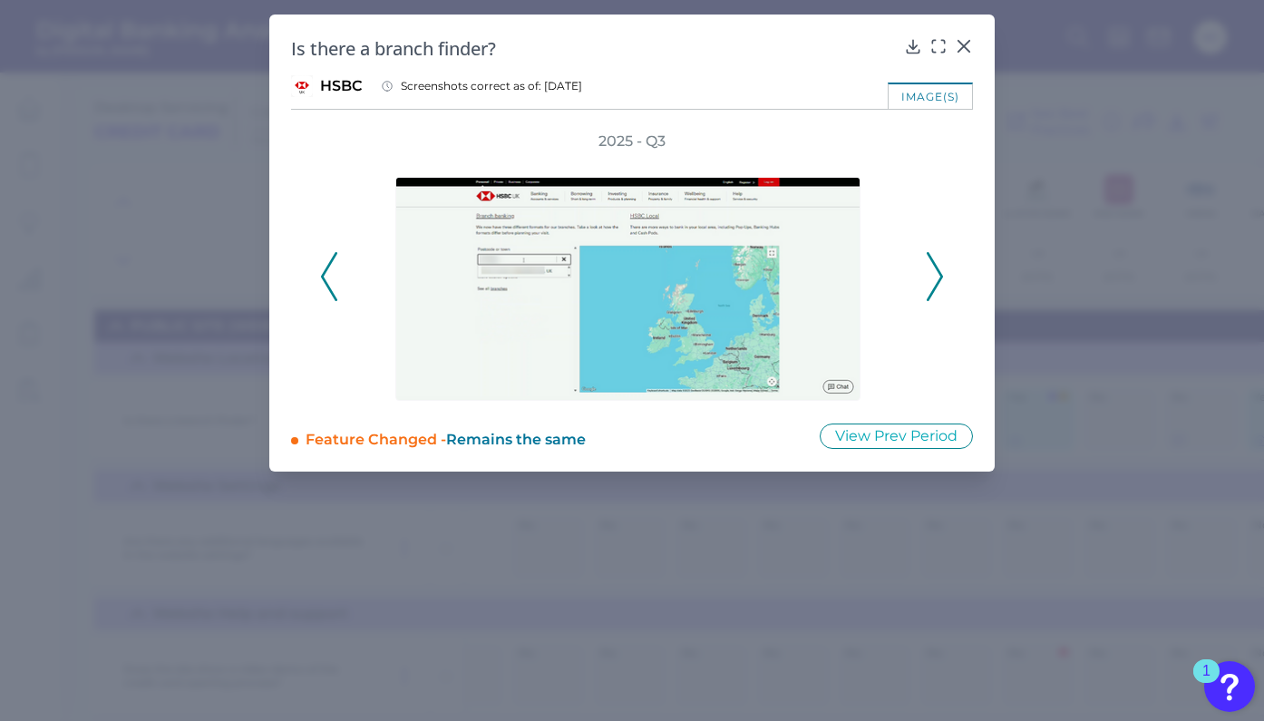
click at [938, 268] on polyline at bounding box center [935, 276] width 14 height 46
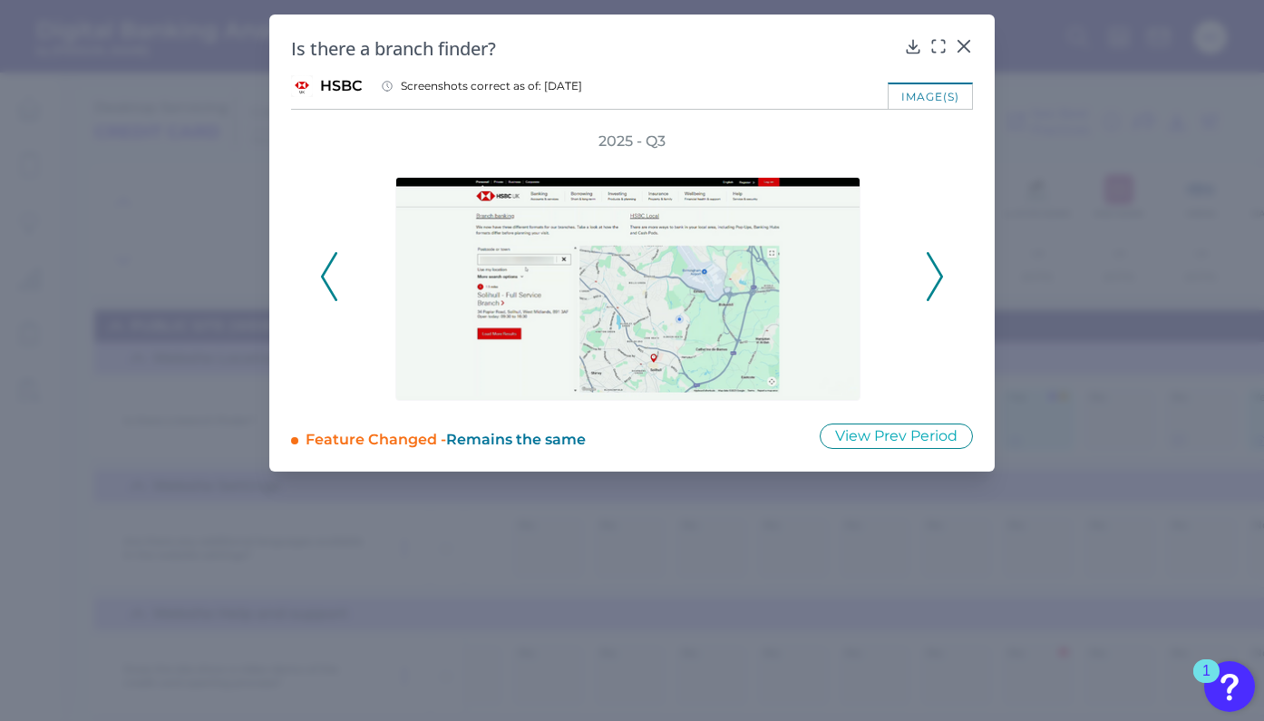
click at [938, 268] on polyline at bounding box center [935, 276] width 14 height 46
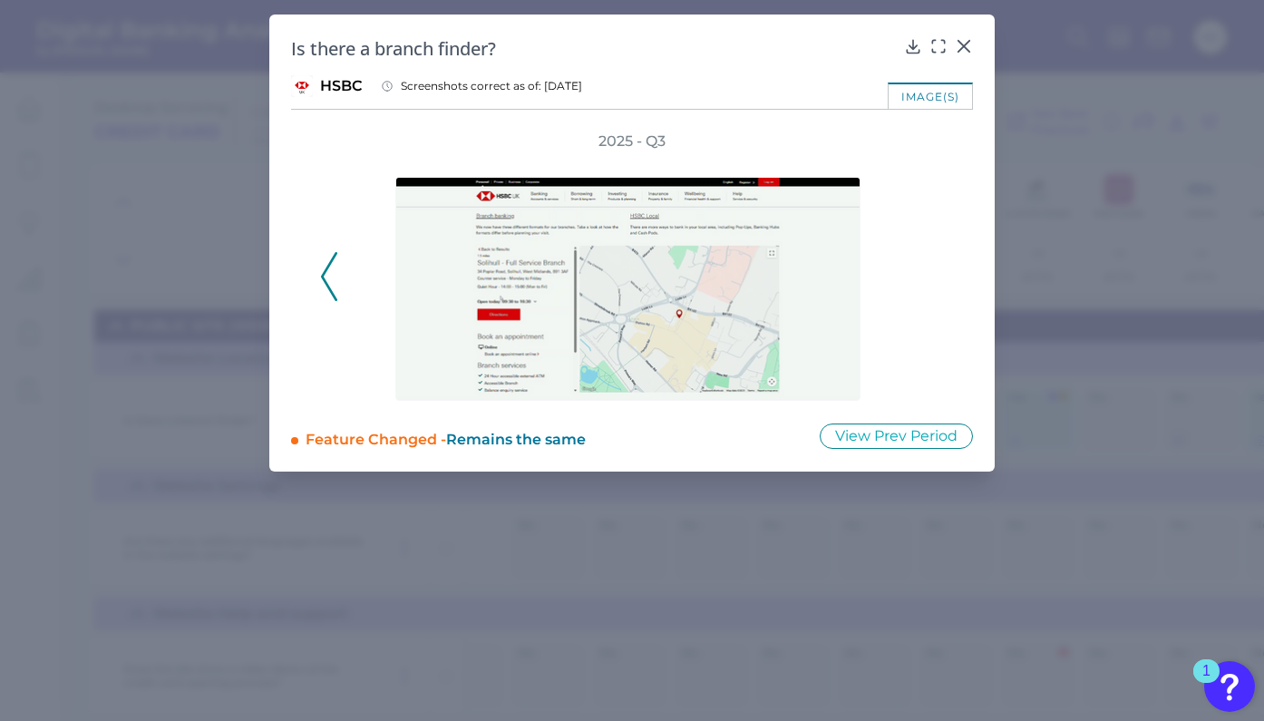
click at [938, 268] on div "2025 - Q3" at bounding box center [632, 265] width 624 height 269
click at [965, 48] on icon at bounding box center [963, 46] width 11 height 11
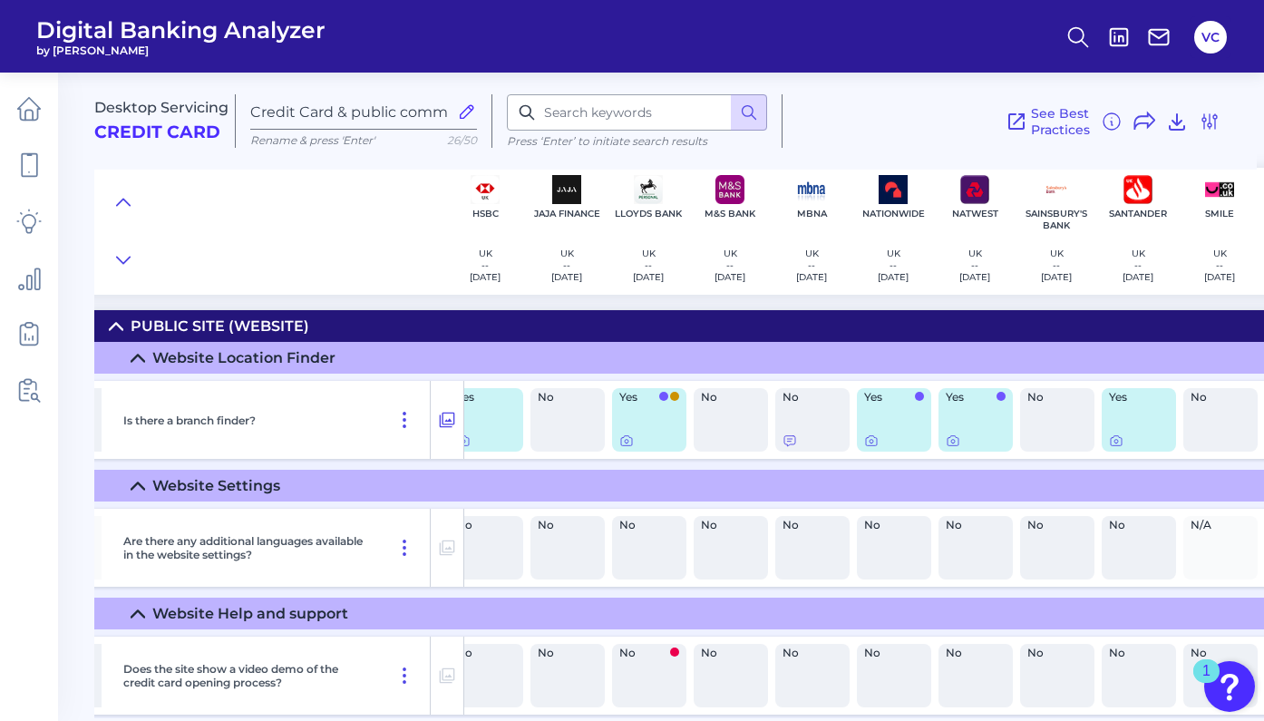
scroll to position [0, 602]
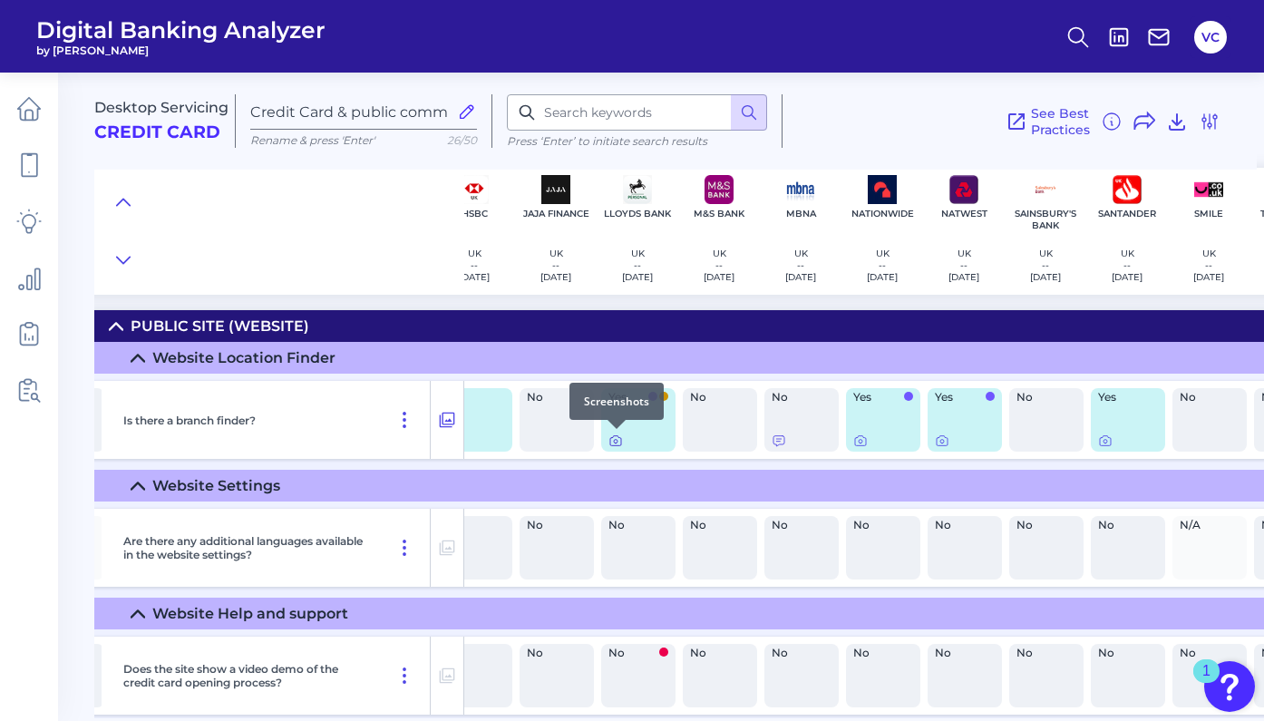
click at [617, 440] on icon at bounding box center [615, 440] width 15 height 15
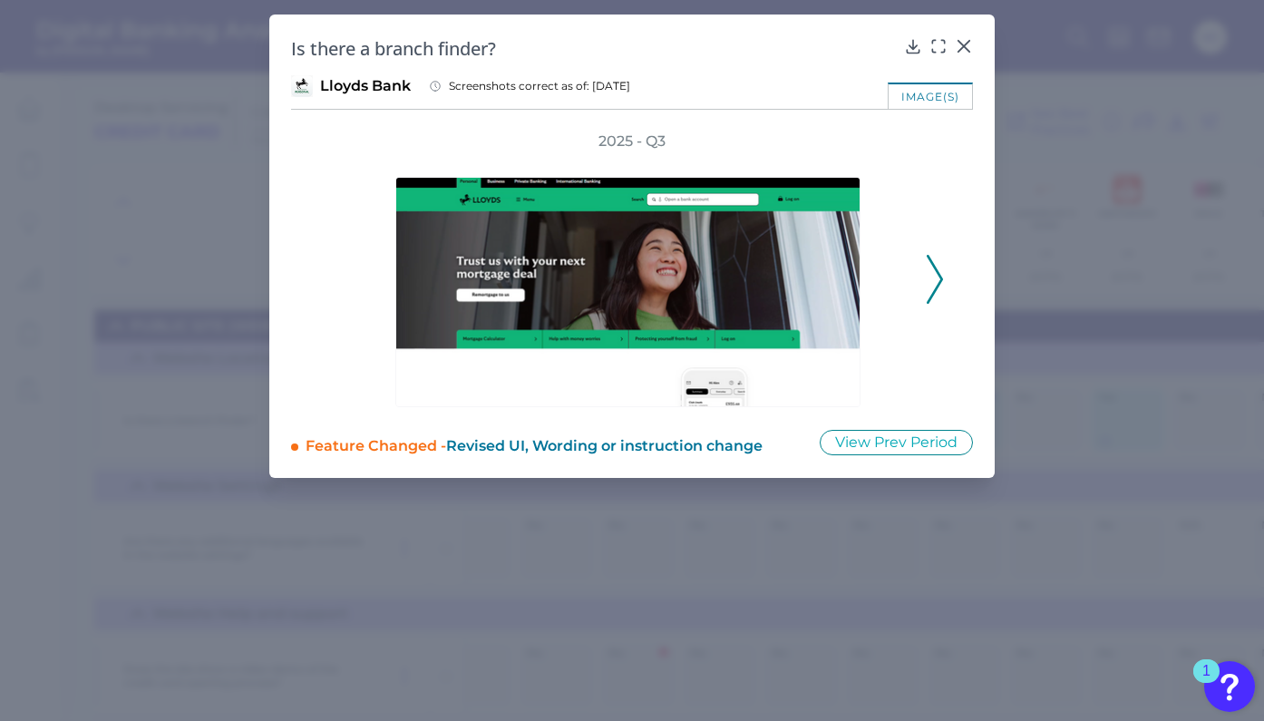
click at [934, 241] on div "2025 - Q3" at bounding box center [632, 269] width 624 height 276
click at [934, 261] on icon at bounding box center [935, 279] width 16 height 49
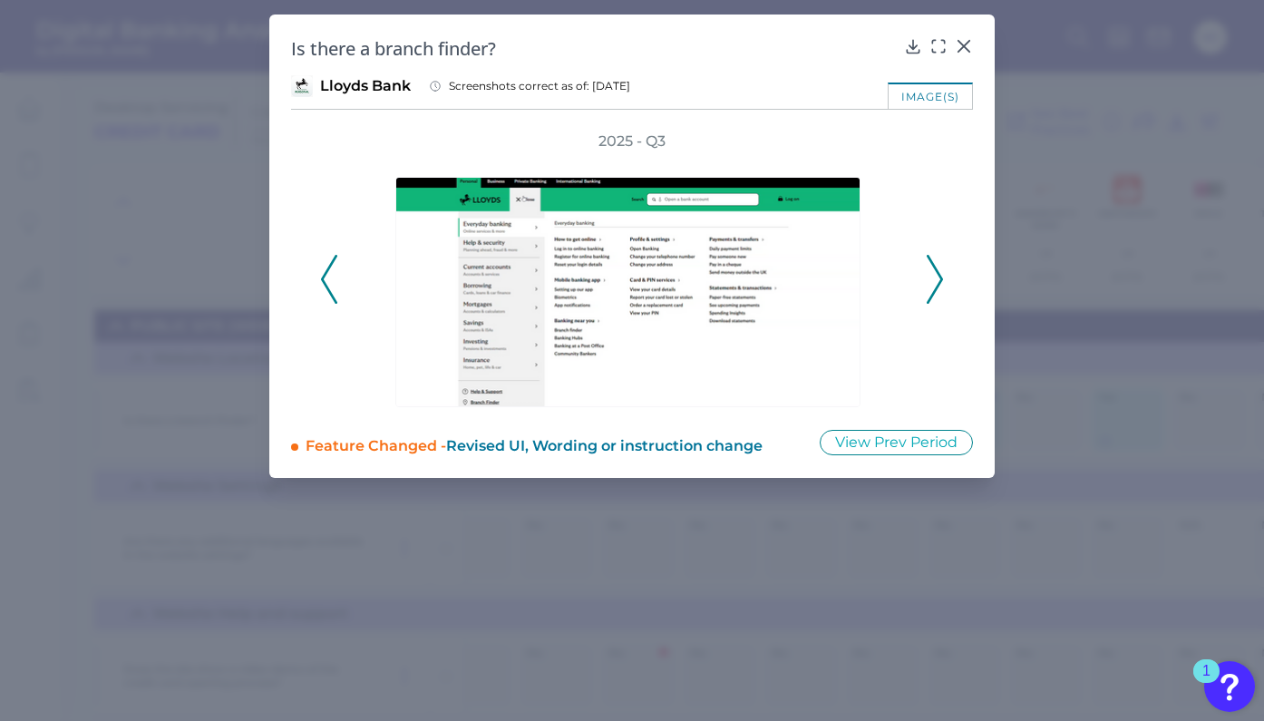
click at [934, 261] on icon at bounding box center [935, 279] width 16 height 49
